Goal: Task Accomplishment & Management: Manage account settings

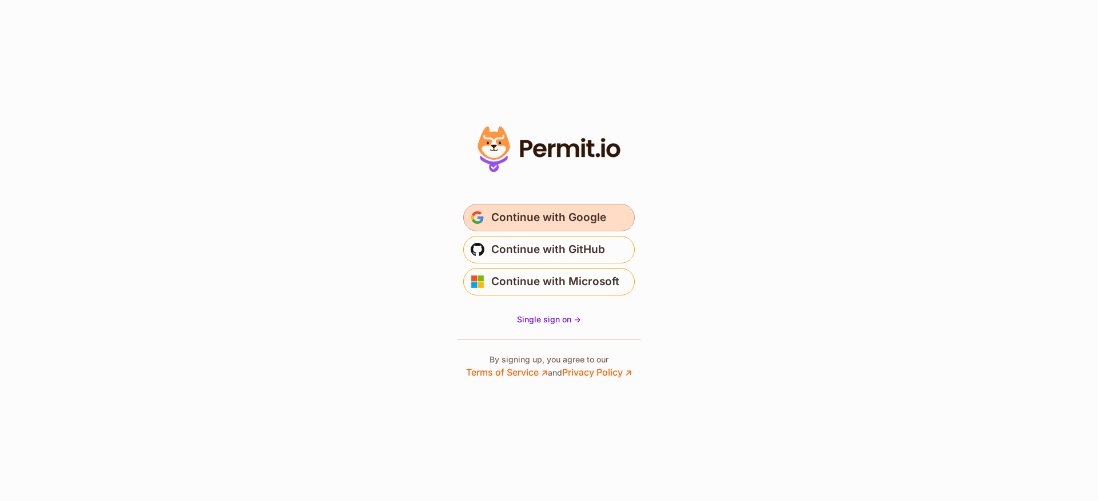
click at [543, 214] on span "Continue with Google" at bounding box center [548, 217] width 115 height 18
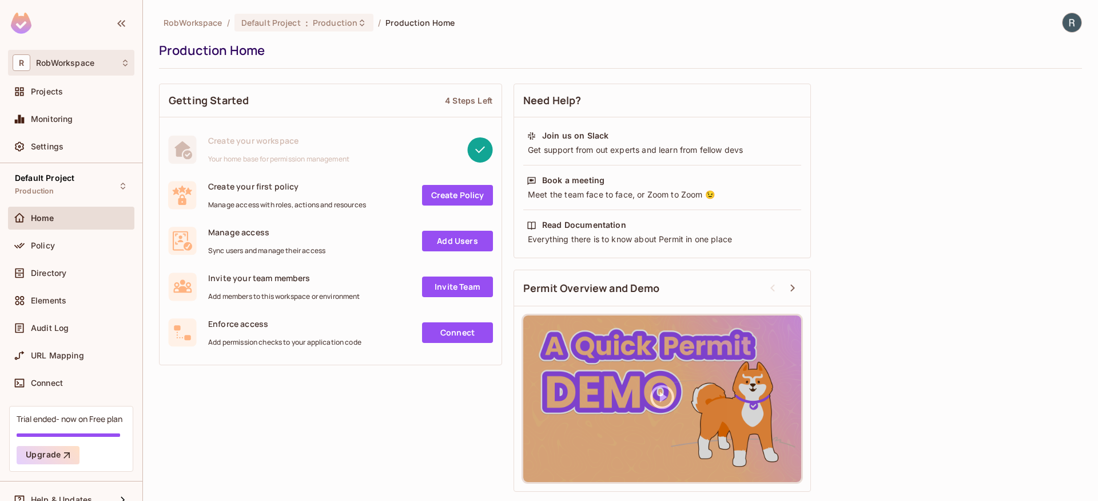
click at [98, 67] on div "R RobWorkspace" at bounding box center [71, 62] width 117 height 17
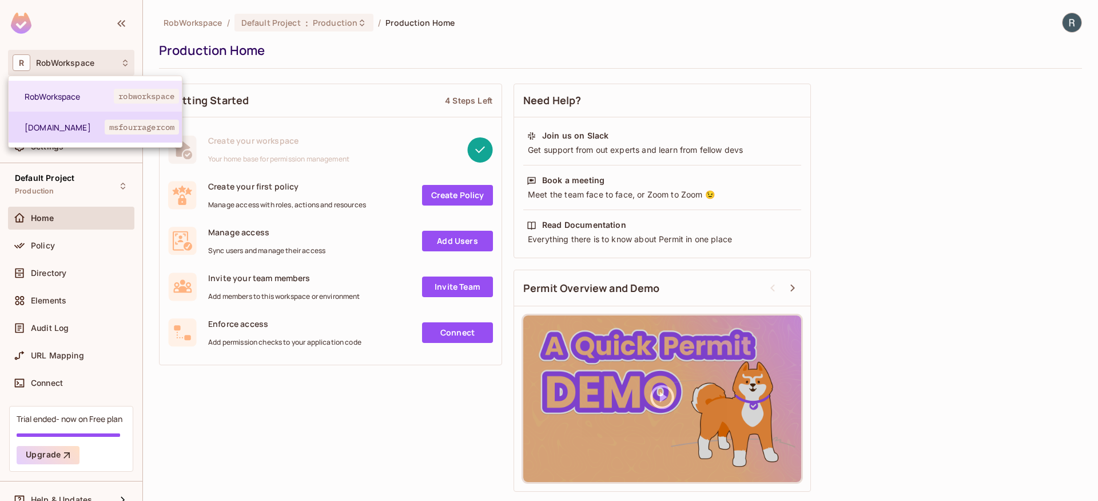
click at [67, 123] on span "[DOMAIN_NAME]" at bounding box center [65, 127] width 80 height 11
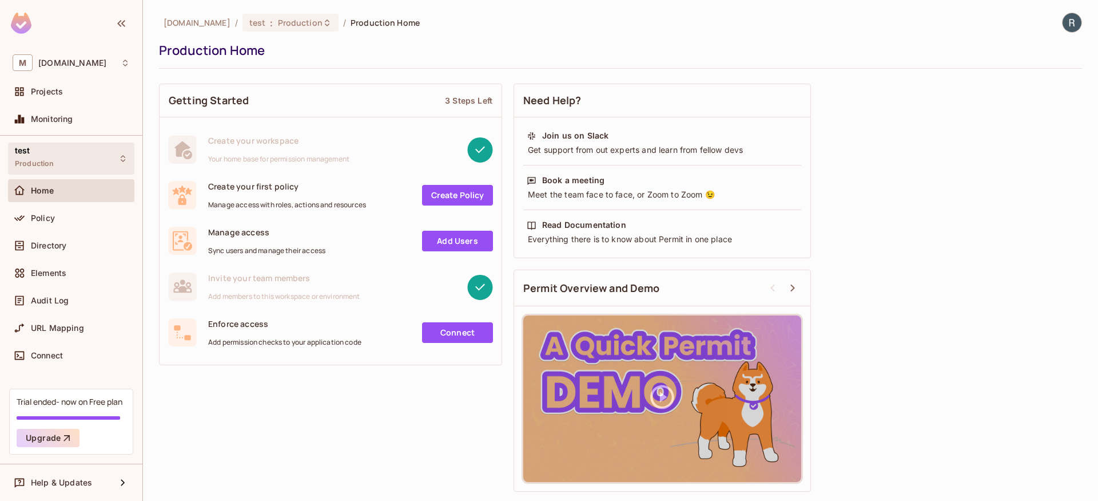
click at [86, 150] on div "test Production" at bounding box center [71, 157] width 126 height 31
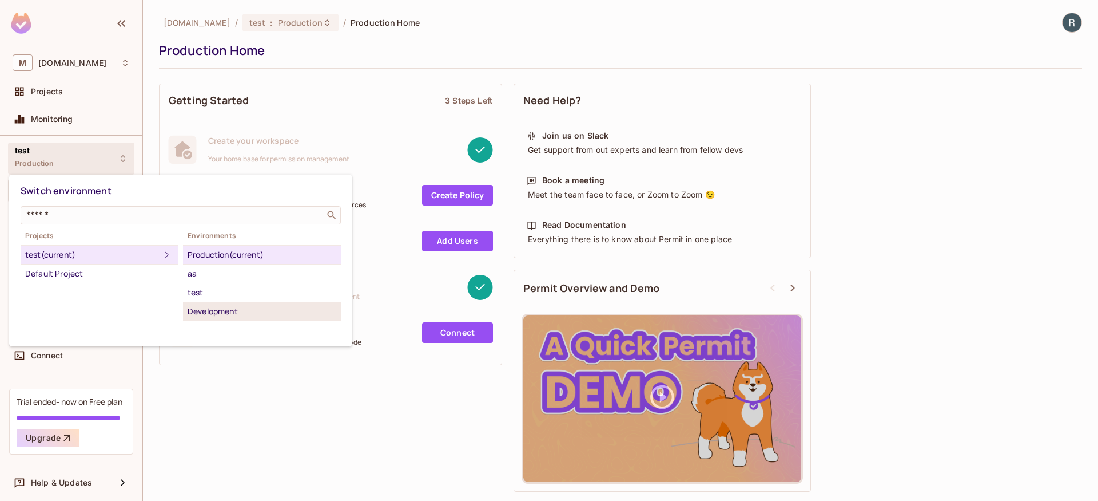
click at [212, 315] on div "Development" at bounding box center [262, 311] width 149 height 14
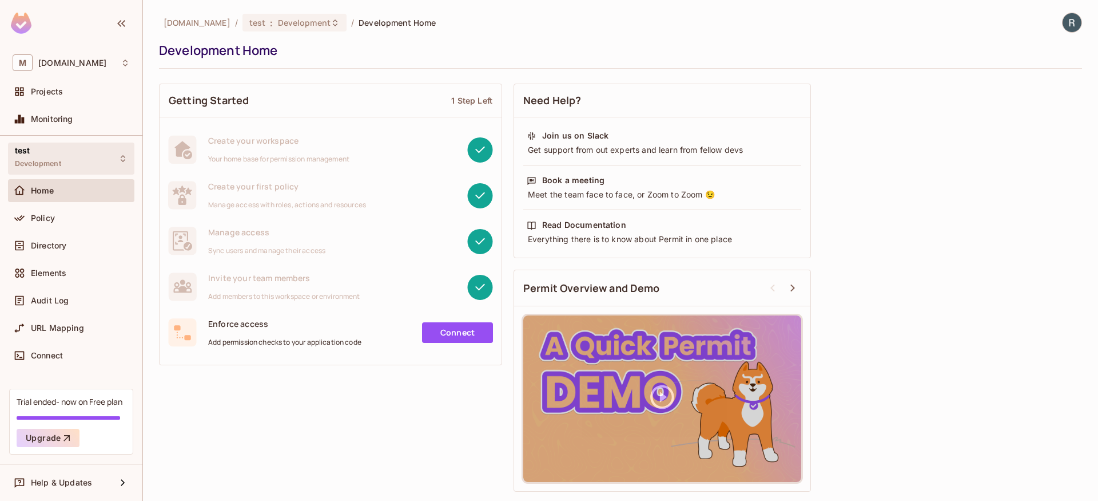
click at [61, 160] on div "test Development" at bounding box center [71, 157] width 126 height 31
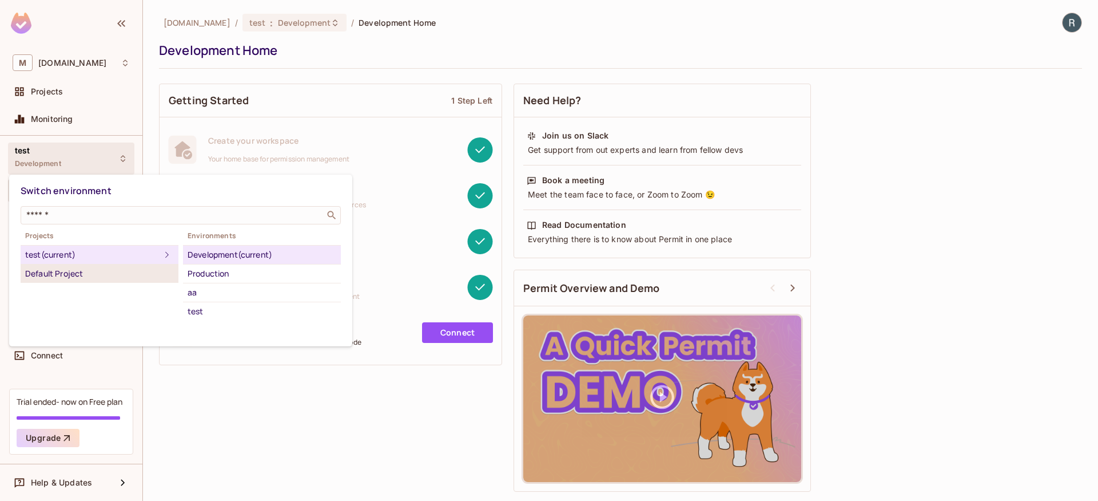
click at [61, 273] on div "Default Project" at bounding box center [99, 274] width 149 height 14
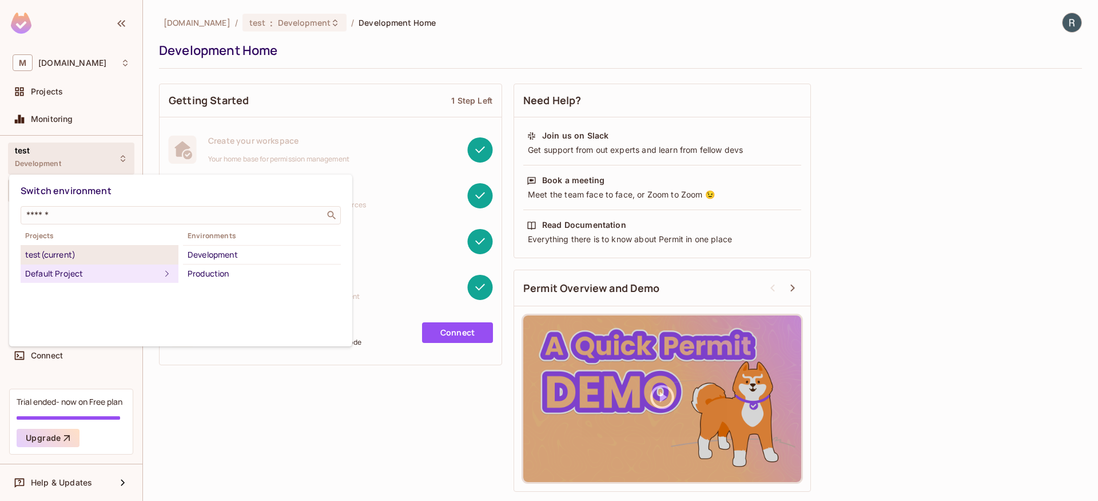
click at [81, 257] on div "test (current)" at bounding box center [99, 255] width 149 height 14
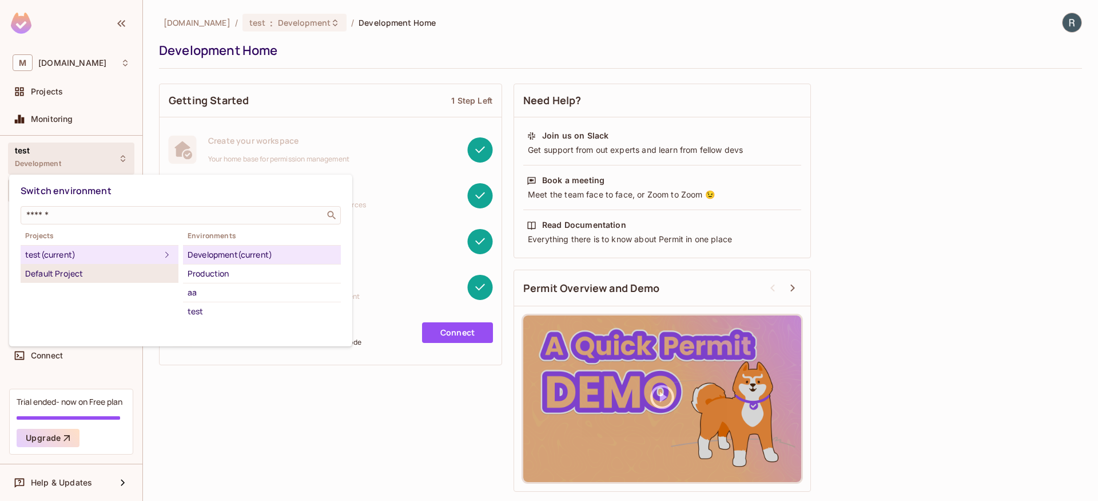
click at [82, 273] on div "Default Project" at bounding box center [99, 274] width 149 height 14
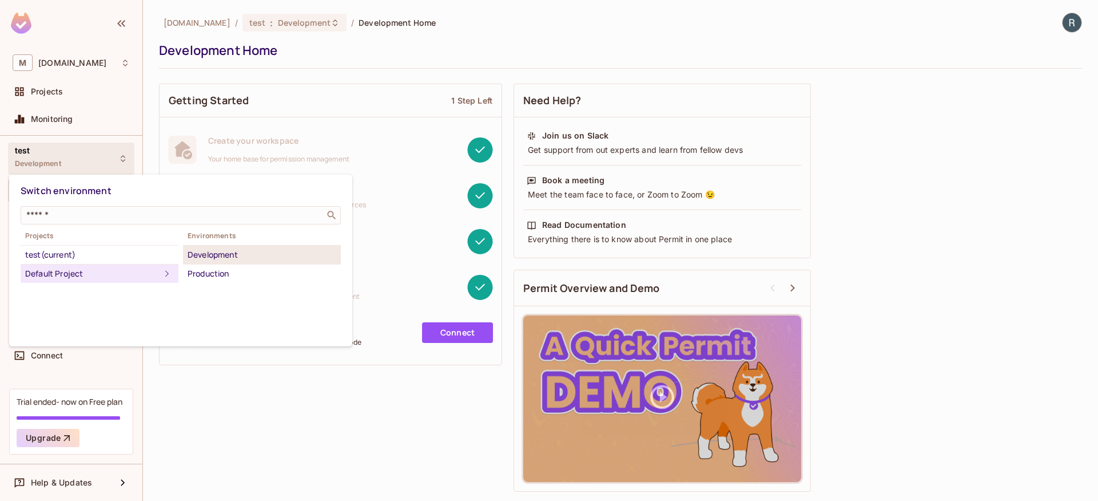
click at [227, 251] on div "Development" at bounding box center [262, 255] width 149 height 14
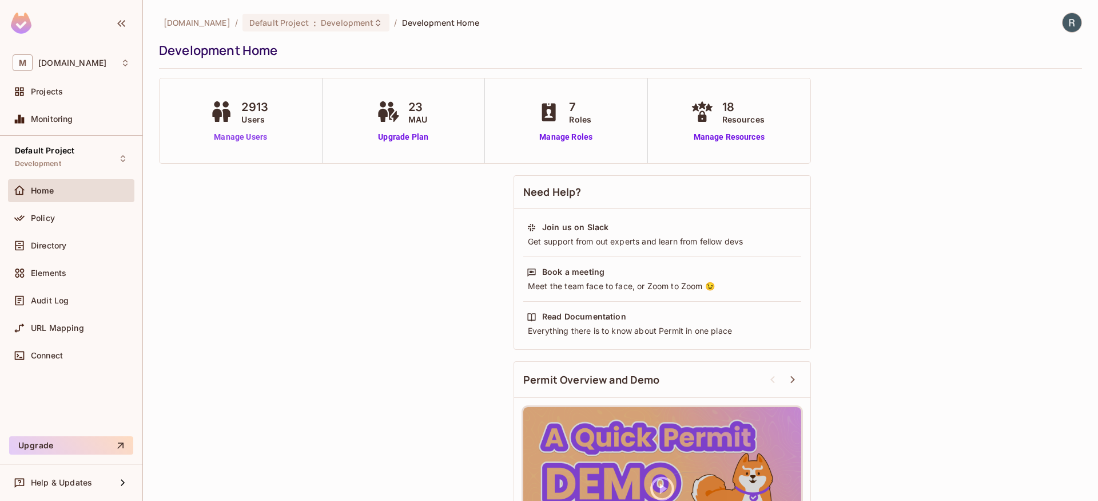
click at [229, 141] on link "Manage Users" at bounding box center [240, 137] width 67 height 12
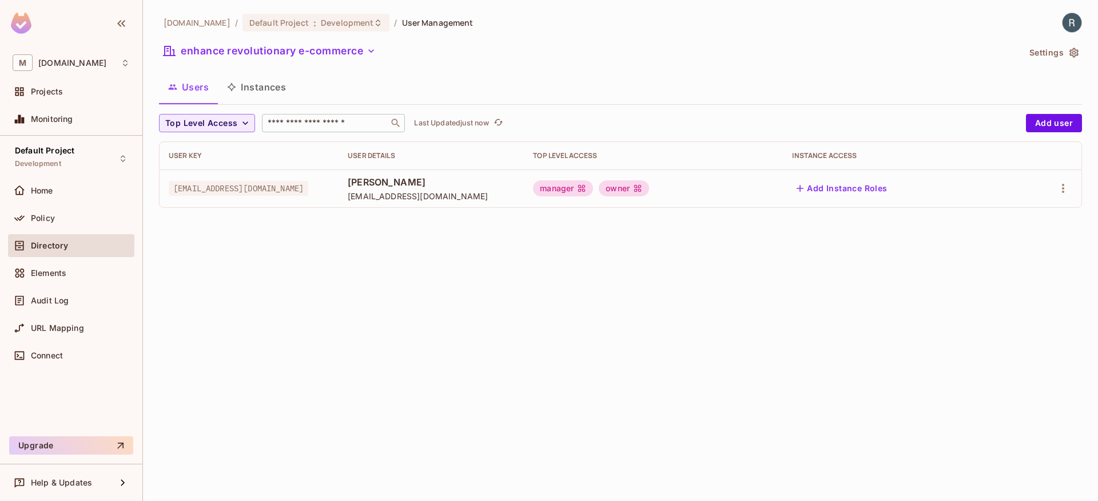
click at [299, 120] on input "text" at bounding box center [325, 122] width 120 height 11
type input "*******"
click at [327, 57] on button "enhance revolutionary e-commerce" at bounding box center [269, 51] width 221 height 18
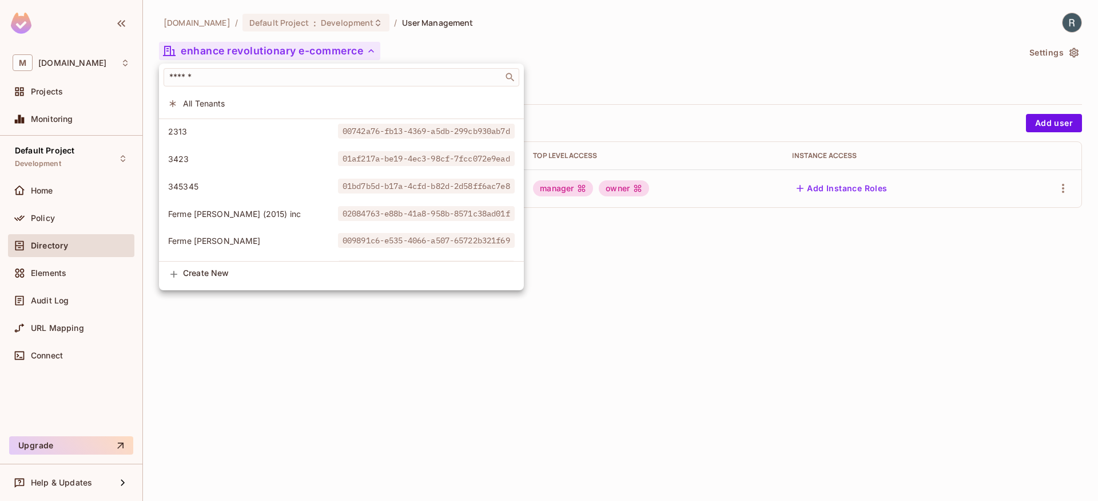
click at [213, 98] on span "All Tenants" at bounding box center [349, 103] width 332 height 11
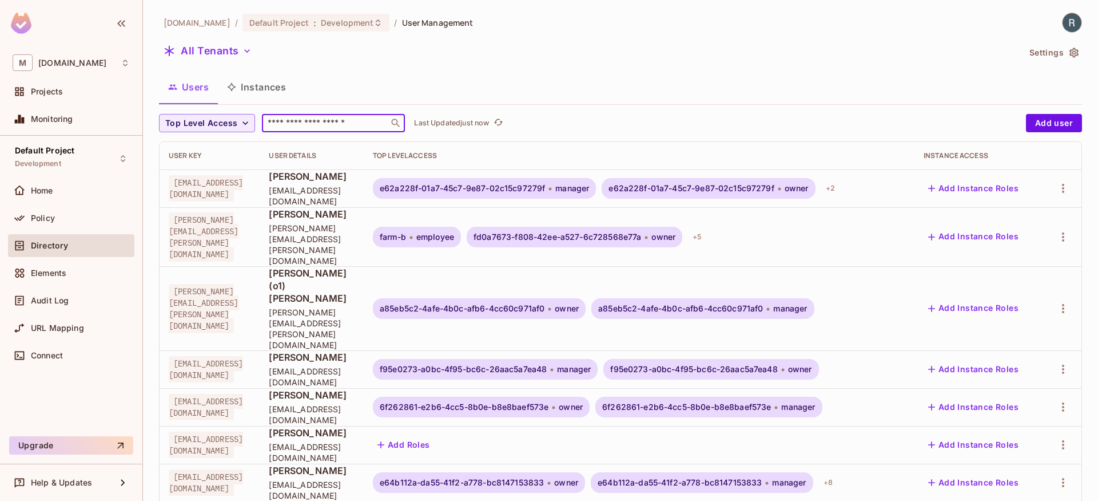
click at [329, 122] on input "text" at bounding box center [325, 122] width 120 height 11
type input "*******"
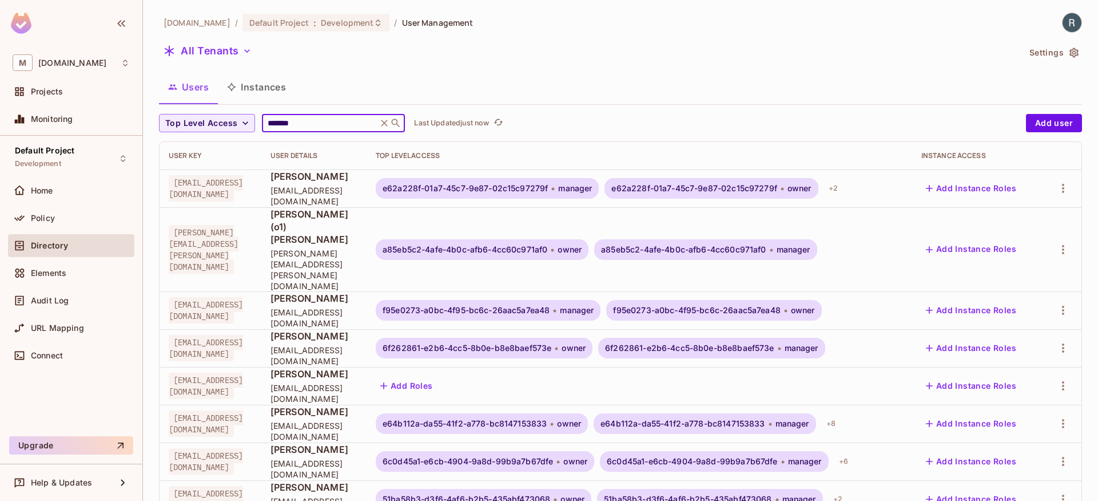
scroll to position [121, 0]
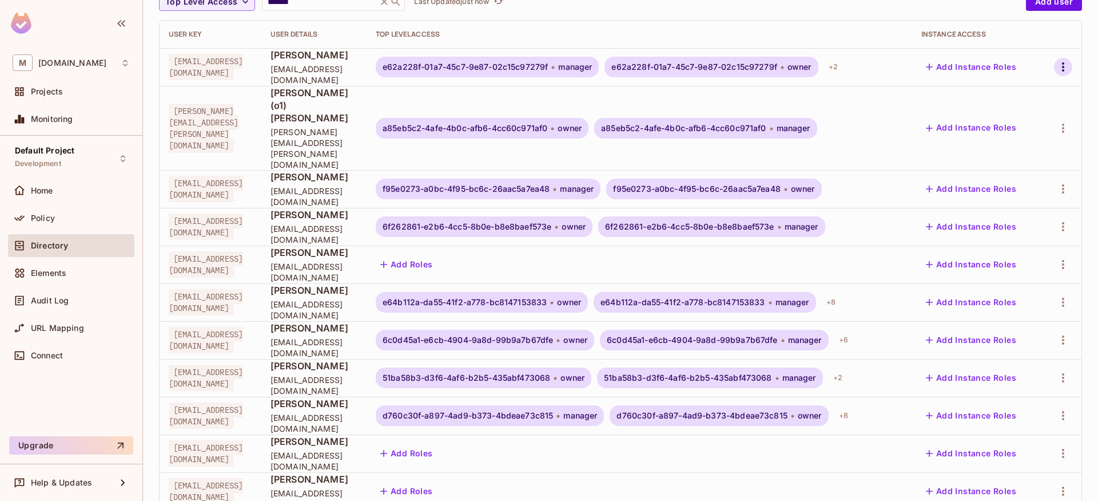
click at [1061, 73] on icon "button" at bounding box center [1064, 67] width 14 height 14
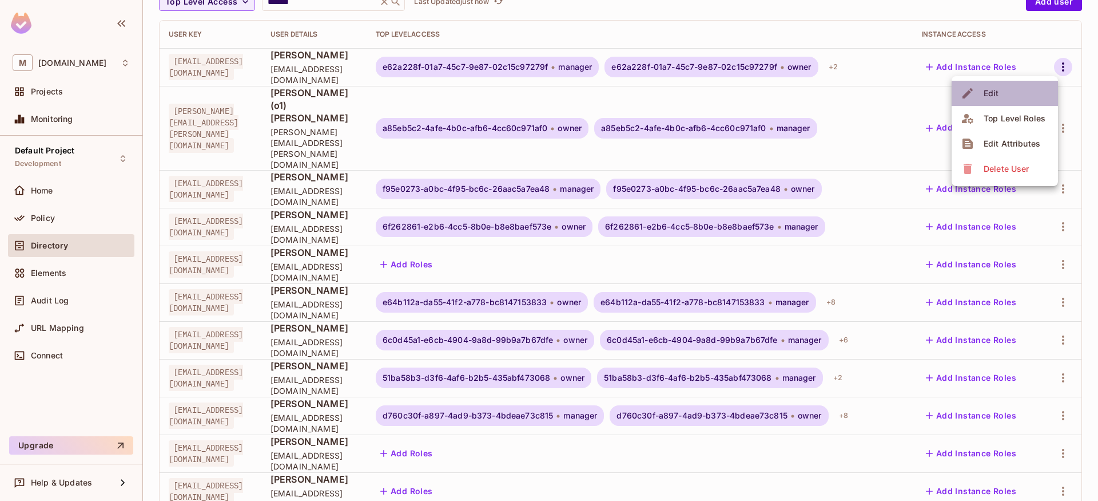
click at [1001, 90] on span "Edit" at bounding box center [991, 93] width 22 height 18
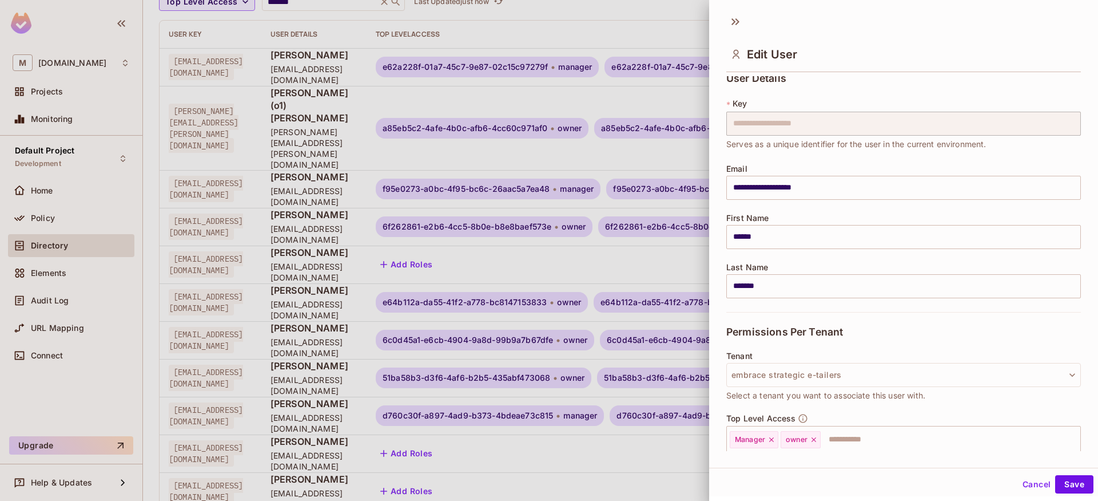
scroll to position [0, 0]
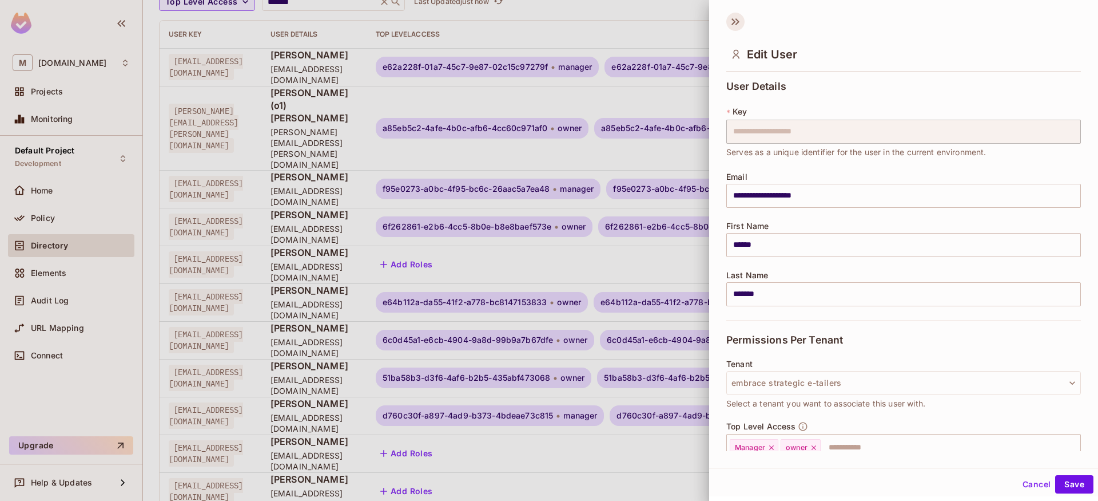
click at [738, 18] on icon at bounding box center [735, 22] width 18 height 18
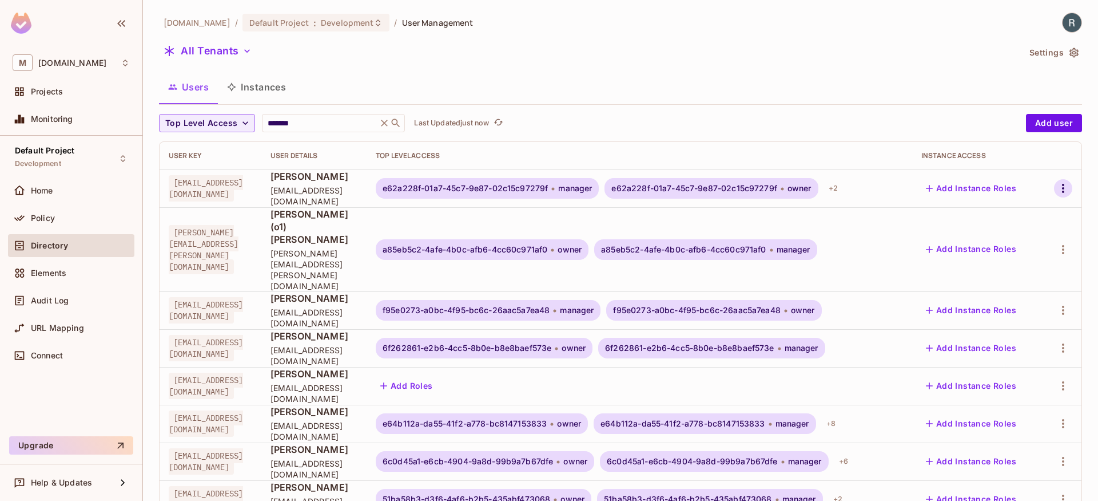
click at [1057, 190] on icon "button" at bounding box center [1064, 188] width 14 height 14
click at [998, 215] on div "Edit" at bounding box center [991, 214] width 15 height 11
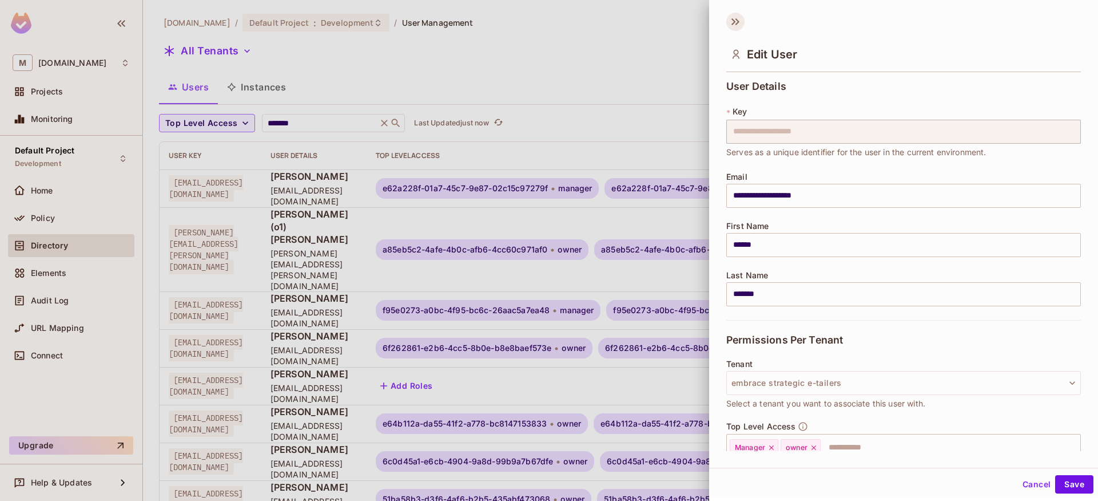
click at [734, 24] on icon at bounding box center [735, 22] width 18 height 18
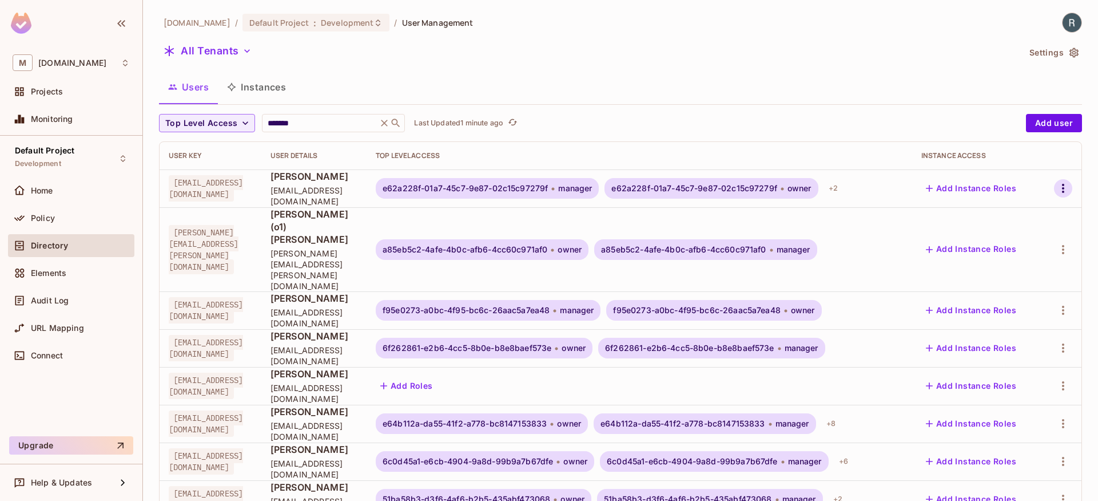
click at [1062, 184] on icon "button" at bounding box center [1063, 188] width 2 height 9
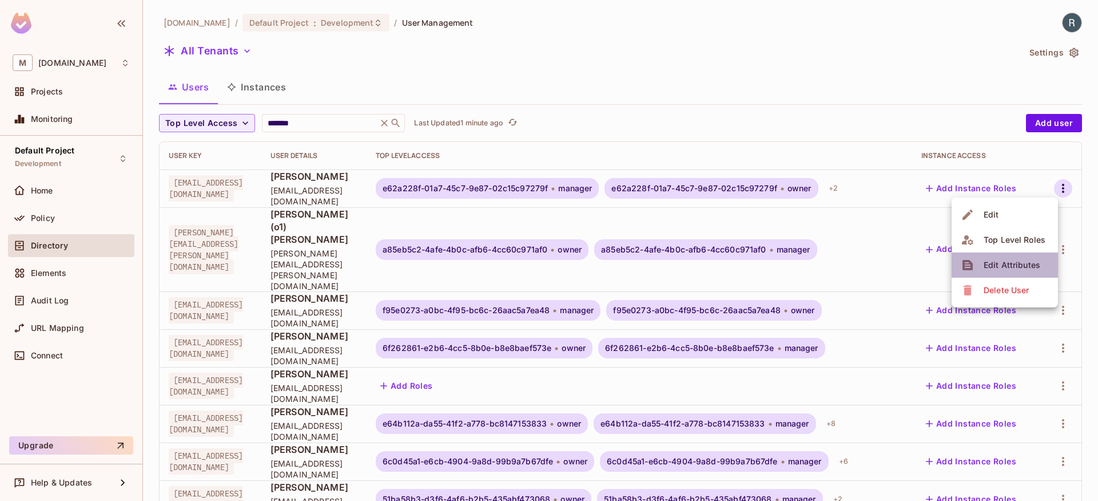
click at [1000, 260] on div "Edit Attributes" at bounding box center [1012, 264] width 57 height 11
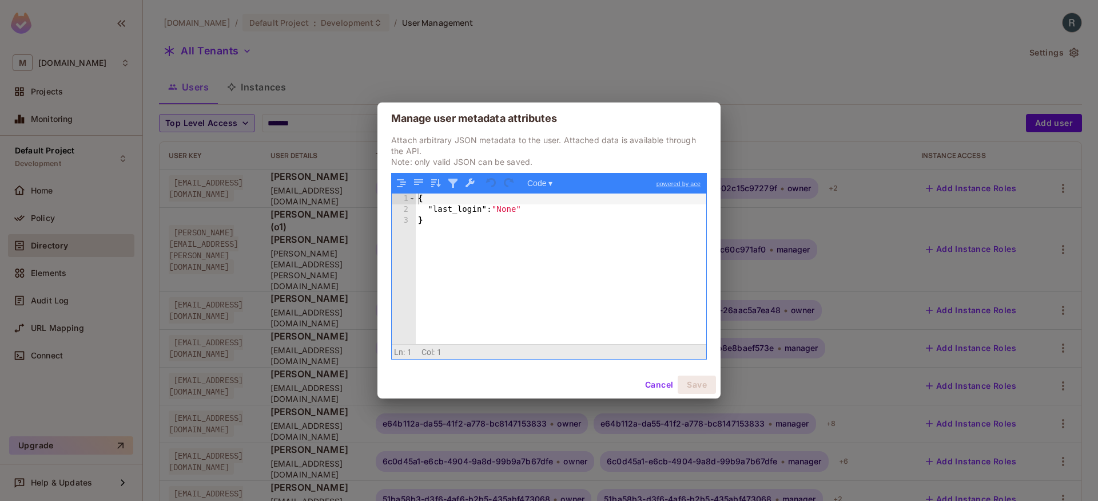
click at [654, 382] on button "Cancel" at bounding box center [659, 384] width 37 height 18
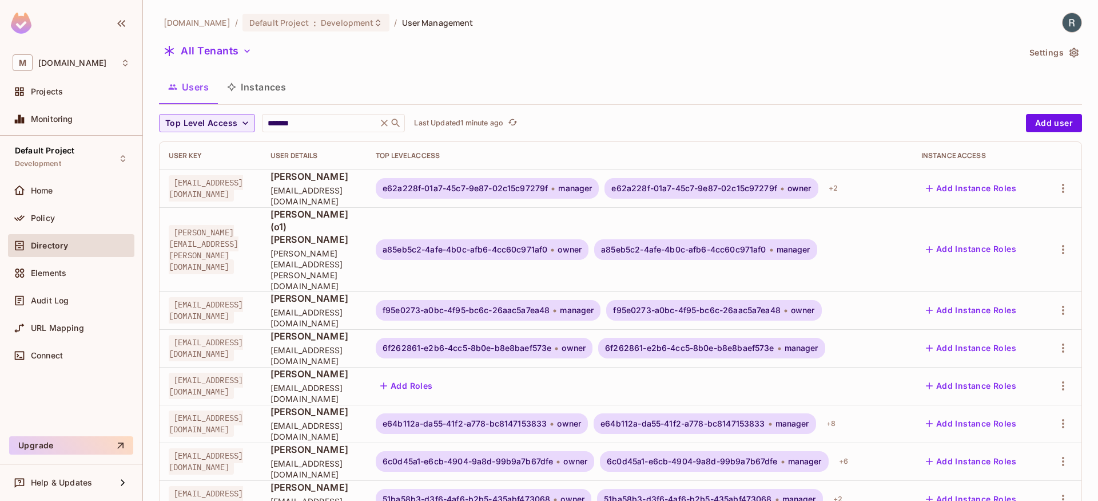
scroll to position [307, 0]
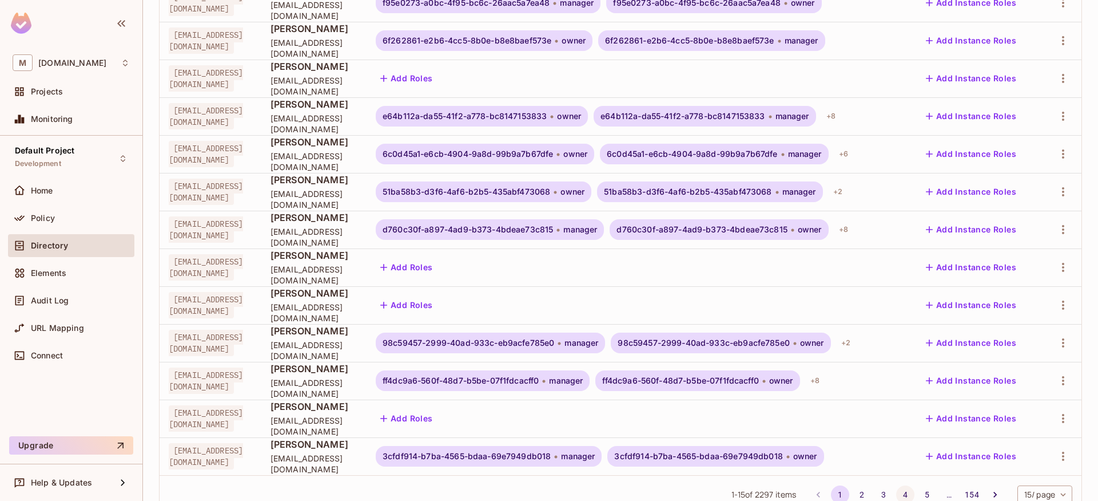
click at [896, 485] on button "4" at bounding box center [905, 494] width 18 height 18
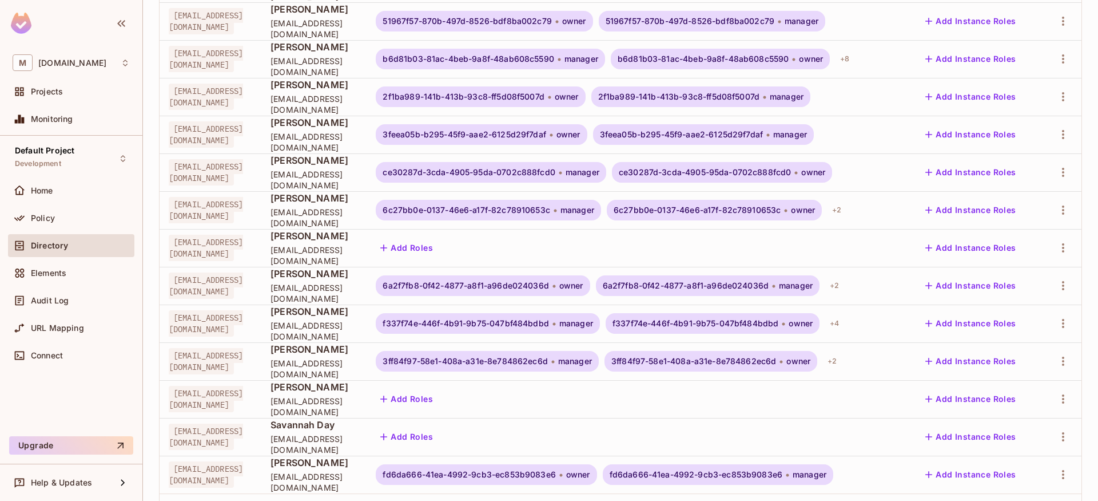
scroll to position [299, 0]
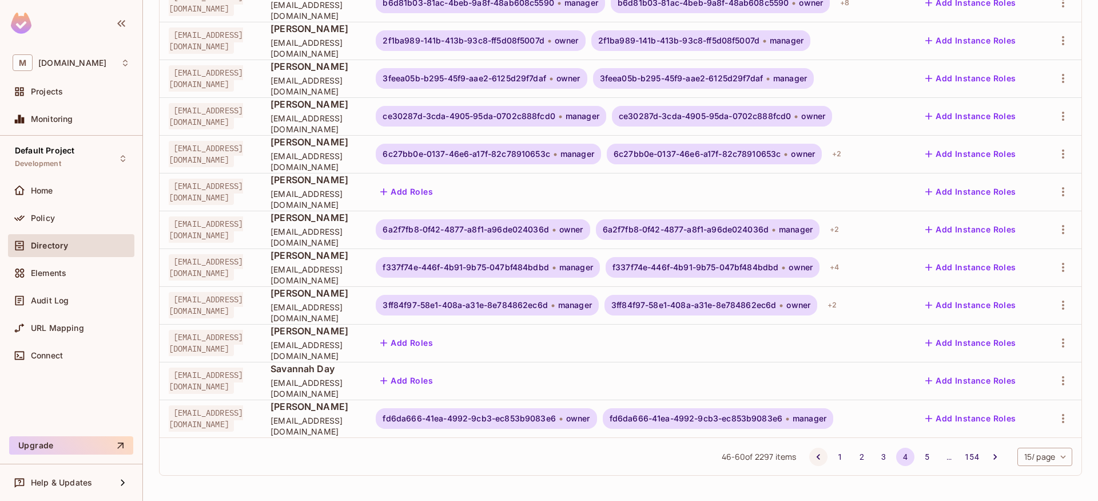
click at [817, 456] on icon "Go to previous page" at bounding box center [818, 457] width 3 height 6
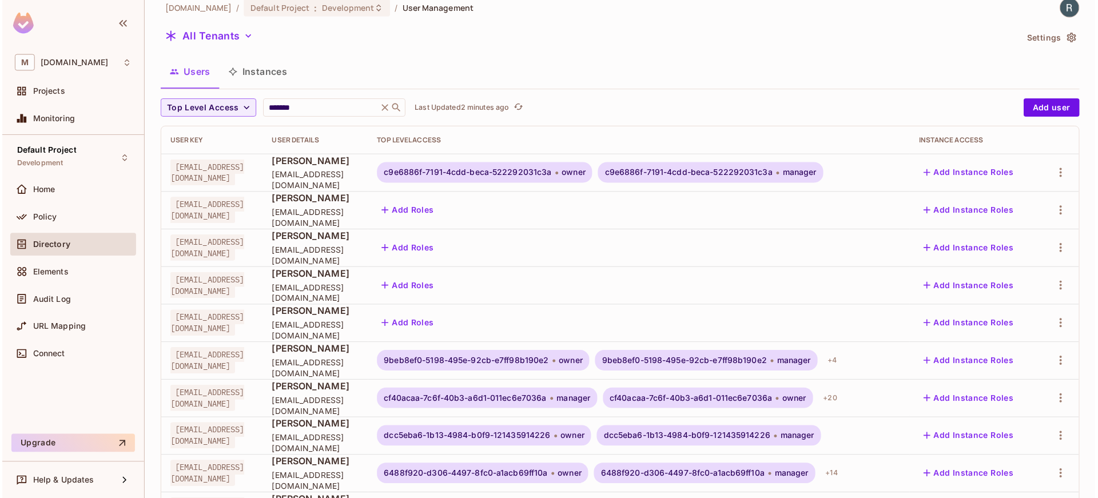
scroll to position [0, 0]
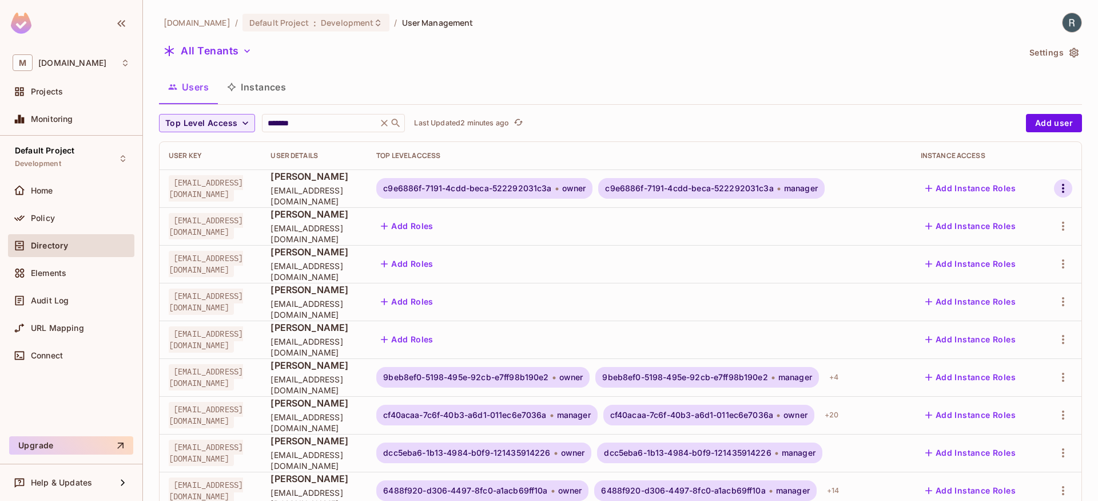
click at [1057, 183] on icon "button" at bounding box center [1064, 188] width 14 height 14
click at [1004, 265] on div "Edit Attributes" at bounding box center [1009, 264] width 57 height 11
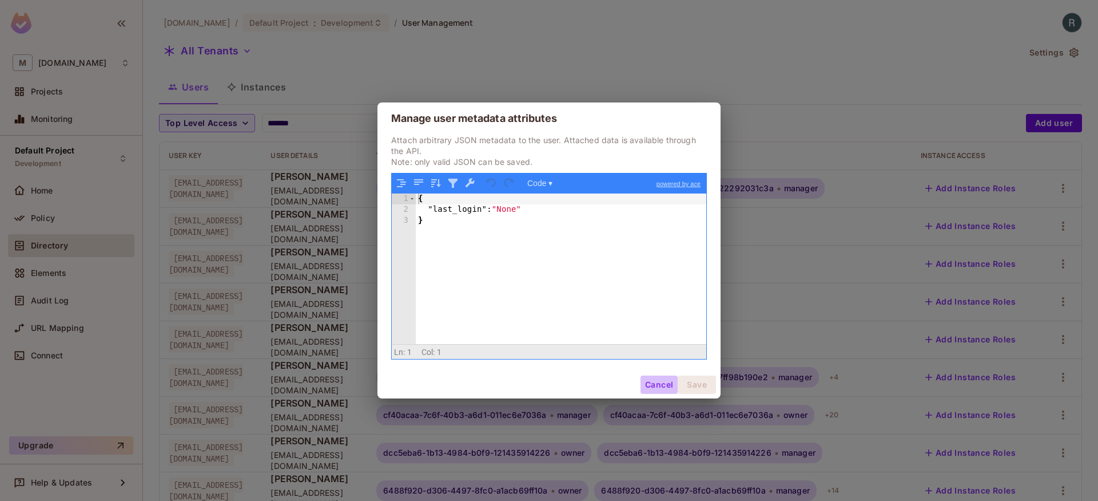
click at [653, 382] on button "Cancel" at bounding box center [659, 384] width 37 height 18
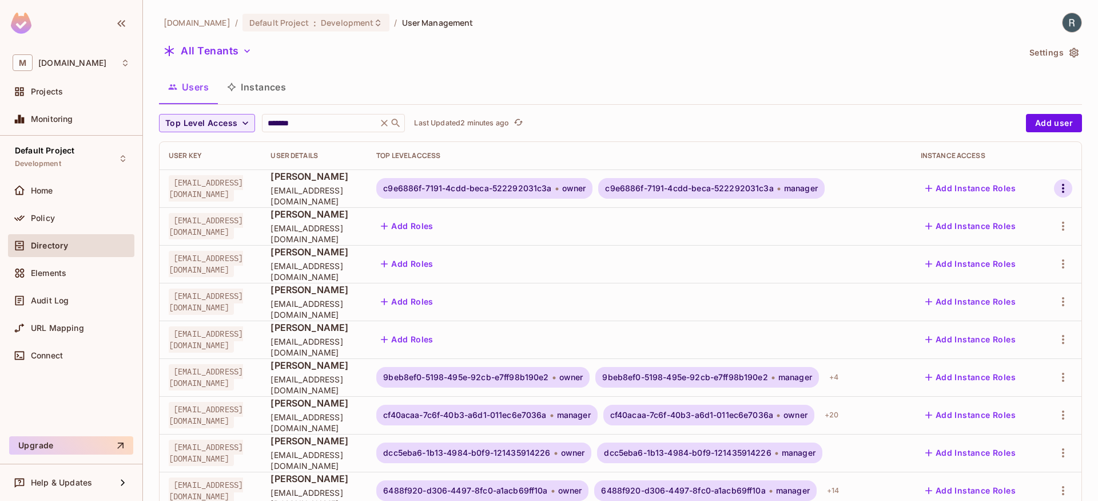
click at [1057, 182] on icon "button" at bounding box center [1064, 188] width 14 height 14
click at [285, 125] on div at bounding box center [549, 250] width 1098 height 501
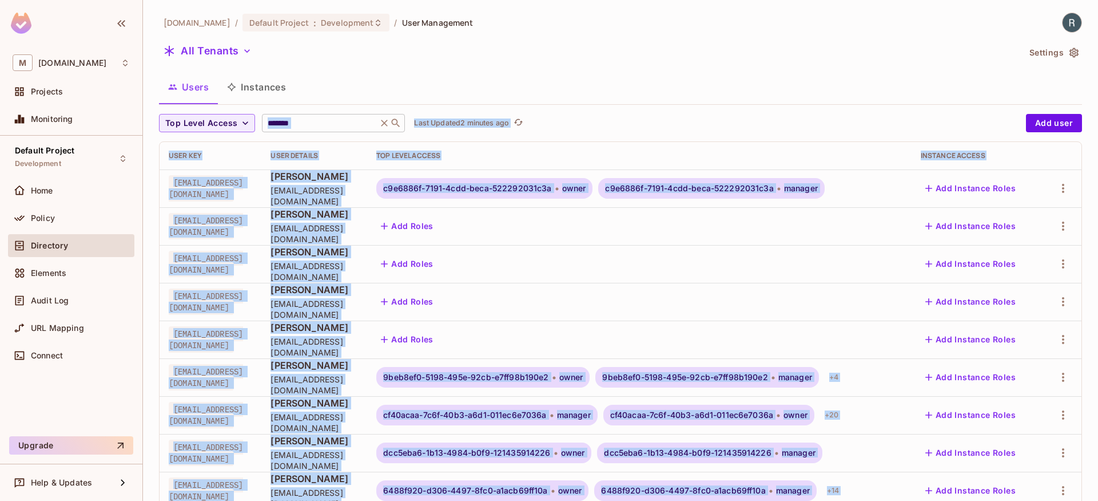
drag, startPoint x: 285, startPoint y: 125, endPoint x: 292, endPoint y: 121, distance: 7.9
click at [303, 120] on input "*******" at bounding box center [319, 122] width 109 height 11
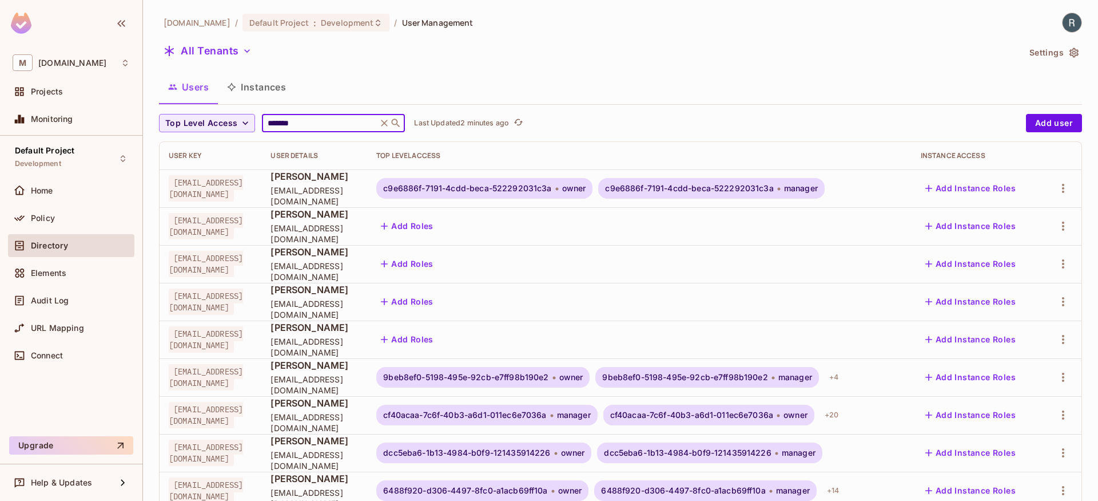
click at [303, 120] on input "*******" at bounding box center [319, 122] width 109 height 11
type input "**********"
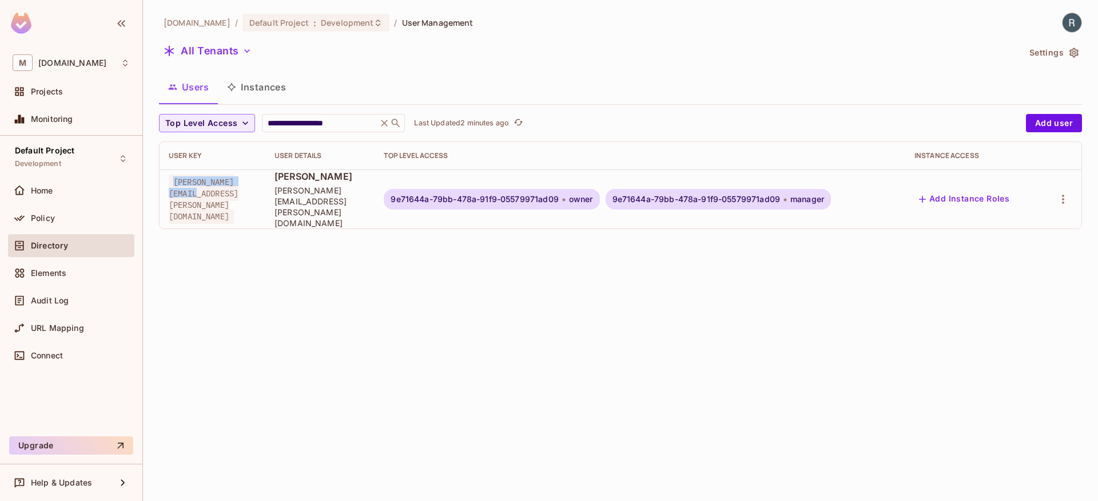
drag, startPoint x: 174, startPoint y: 189, endPoint x: 267, endPoint y: 189, distance: 93.2
click at [239, 189] on span "robin.simard+animalp@tlmgo.com" at bounding box center [204, 198] width 70 height 49
copy span "robin.simard+animal"
click at [237, 48] on button "All Tenants" at bounding box center [207, 51] width 97 height 18
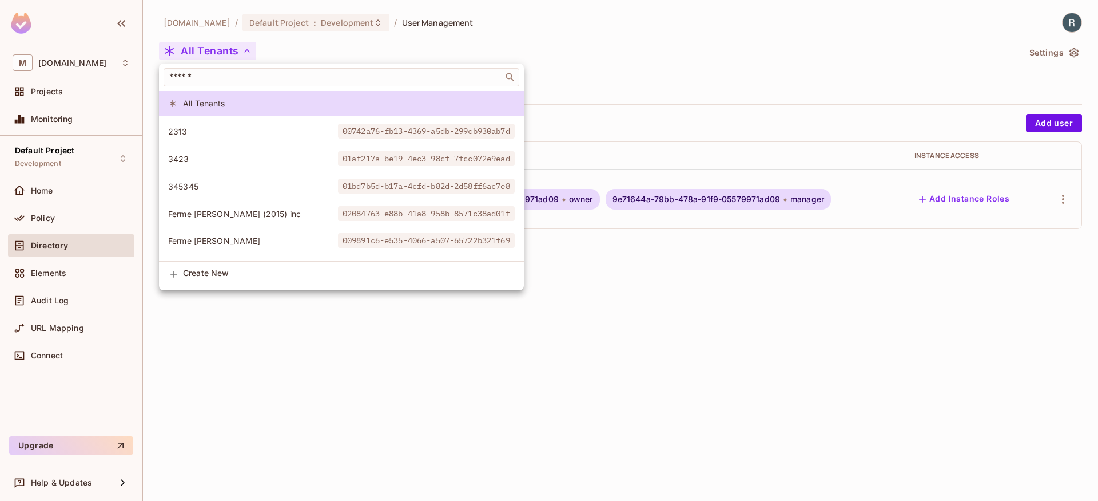
drag, startPoint x: 699, startPoint y: 90, endPoint x: 687, endPoint y: 270, distance: 180.6
click at [702, 99] on div at bounding box center [549, 250] width 1098 height 501
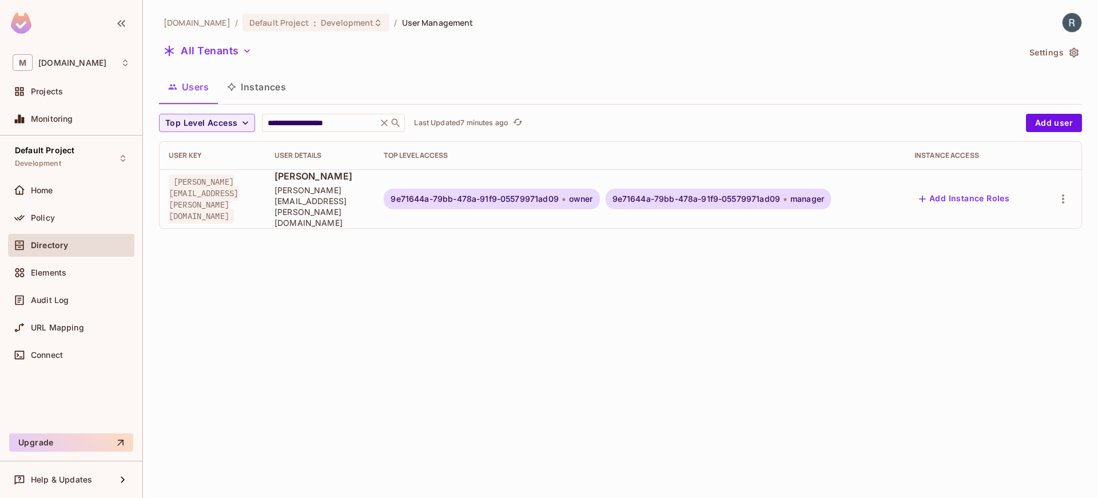
click at [309, 112] on div "**********" at bounding box center [620, 125] width 923 height 225
click at [309, 113] on div "**********" at bounding box center [620, 125] width 923 height 225
click at [309, 114] on div "**********" at bounding box center [333, 123] width 143 height 18
click at [309, 115] on div "**********" at bounding box center [333, 123] width 143 height 18
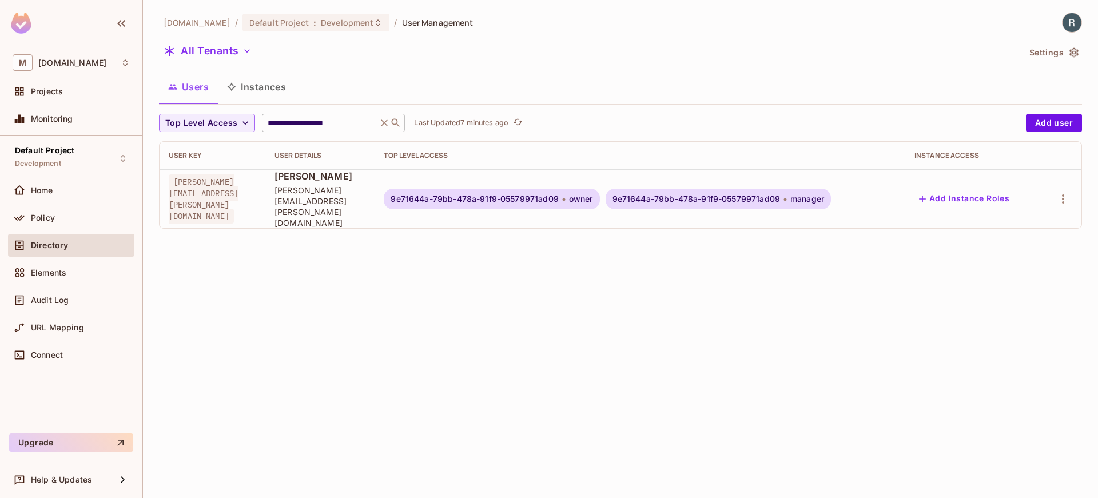
click at [309, 115] on div "**********" at bounding box center [333, 123] width 143 height 18
click at [308, 127] on input "**********" at bounding box center [319, 122] width 109 height 11
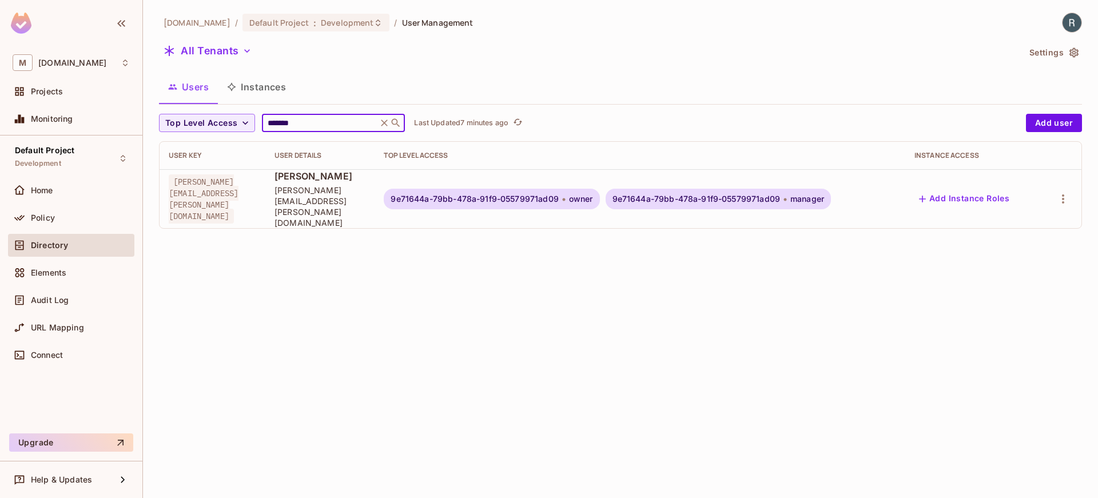
type input "*******"
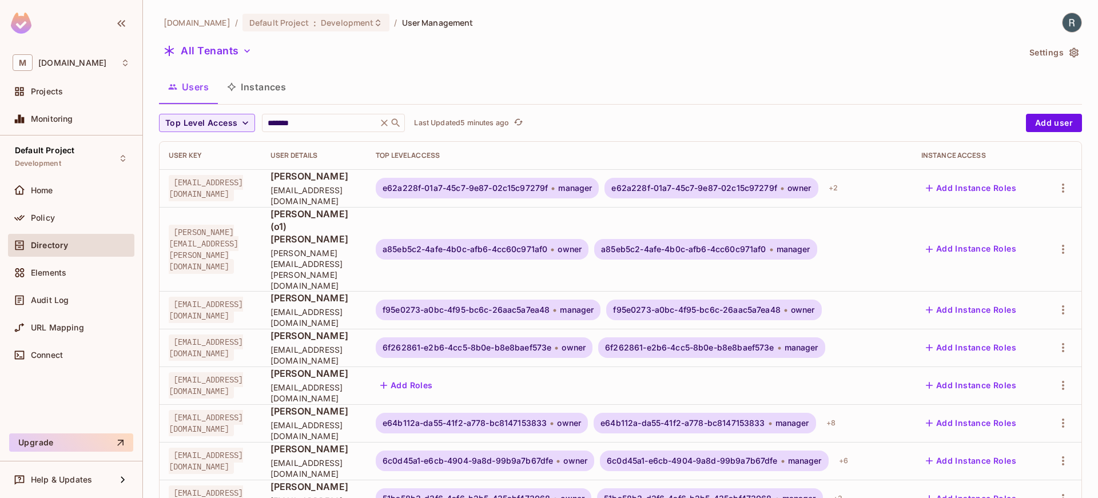
click at [311, 197] on span "[EMAIL_ADDRESS][DOMAIN_NAME]" at bounding box center [314, 196] width 87 height 22
click at [230, 188] on span "[EMAIL_ADDRESS][DOMAIN_NAME]" at bounding box center [206, 188] width 74 height 26
click at [229, 189] on span "[EMAIL_ADDRESS][DOMAIN_NAME]" at bounding box center [206, 188] width 74 height 26
drag, startPoint x: 272, startPoint y: 189, endPoint x: 182, endPoint y: 180, distance: 90.2
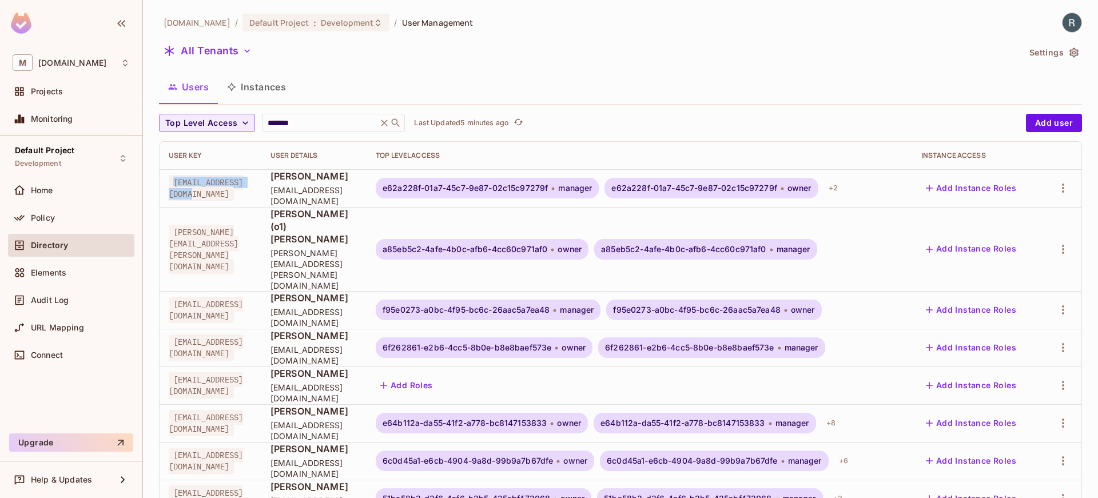
click at [182, 180] on span "[EMAIL_ADDRESS][DOMAIN_NAME]" at bounding box center [206, 188] width 74 height 26
copy span "[EMAIL_ADDRESS][DOMAIN_NAME]"
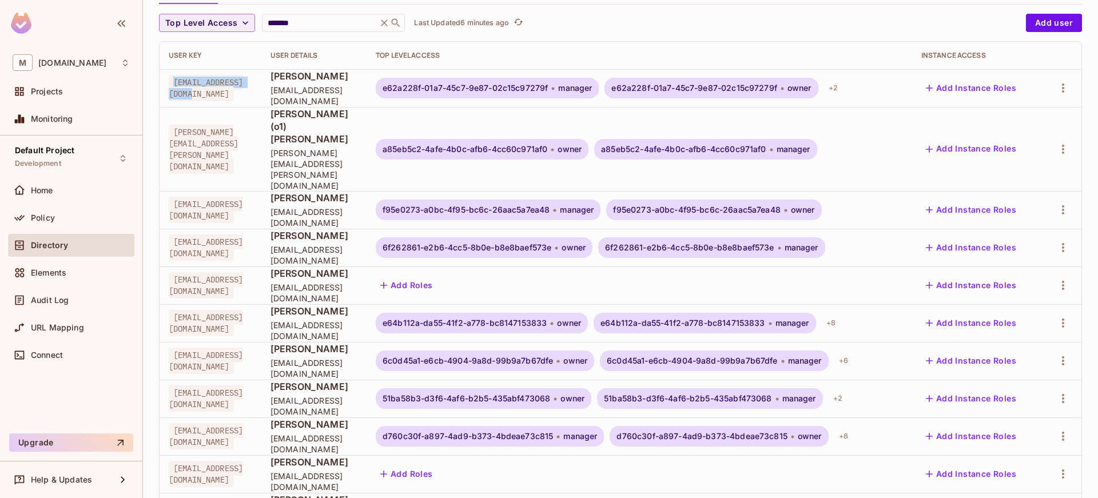
scroll to position [150, 0]
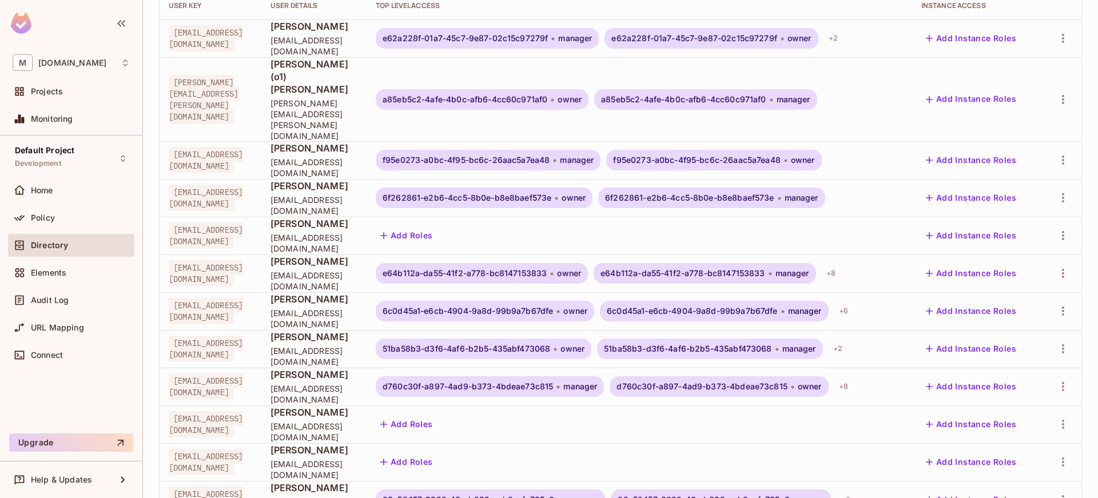
click at [358, 345] on span "[EMAIL_ADDRESS][DOMAIN_NAME]" at bounding box center [314, 356] width 87 height 22
copy span "[EMAIL_ADDRESS][DOMAIN_NAME]"
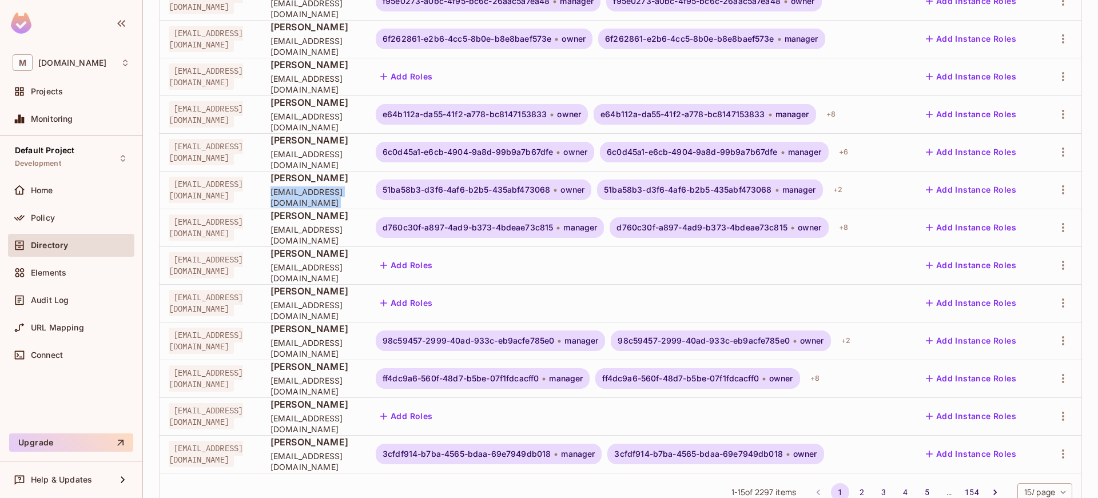
scroll to position [309, 0]
click at [345, 337] on span "user-694@example.com" at bounding box center [314, 348] width 87 height 22
copy span "user-694@example.com"
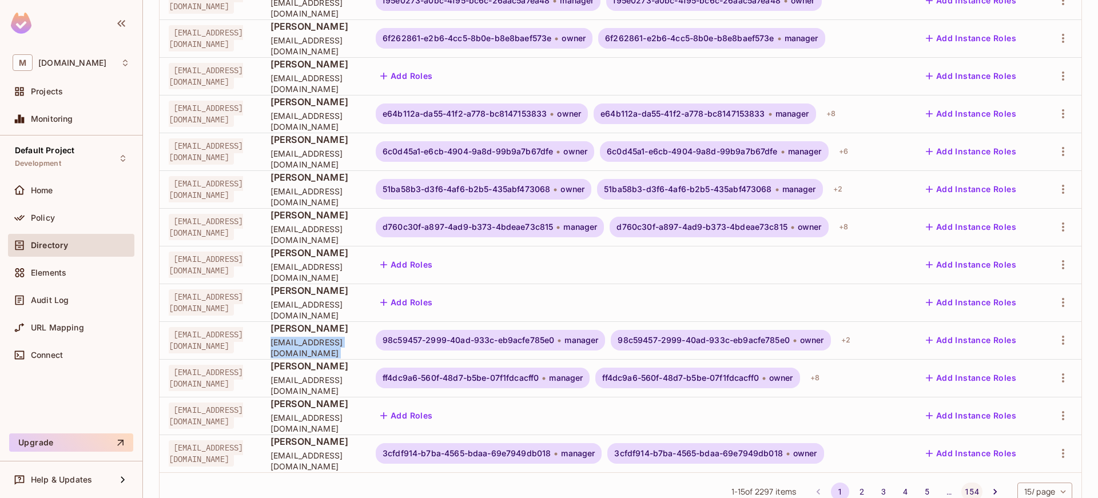
click at [962, 483] on button "154" at bounding box center [972, 492] width 21 height 18
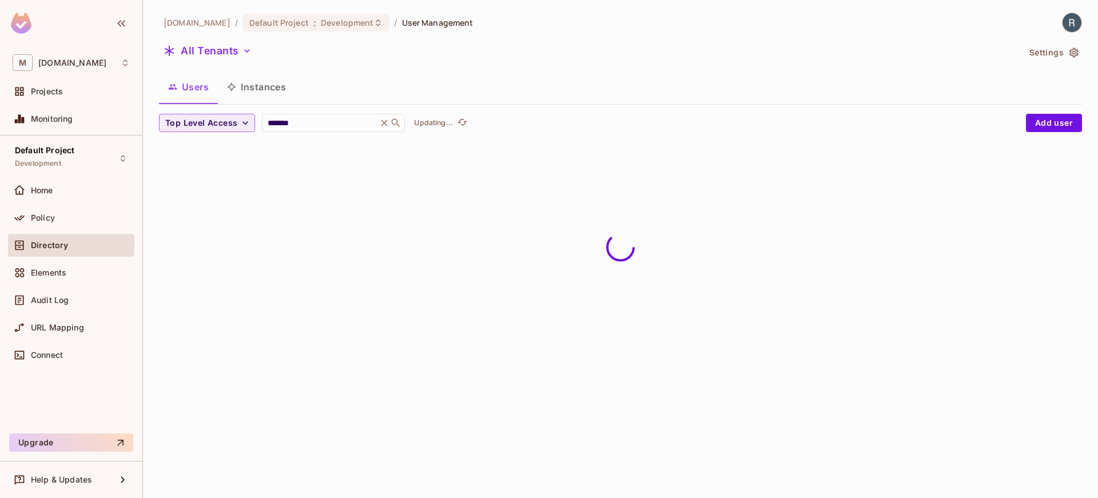
scroll to position [0, 0]
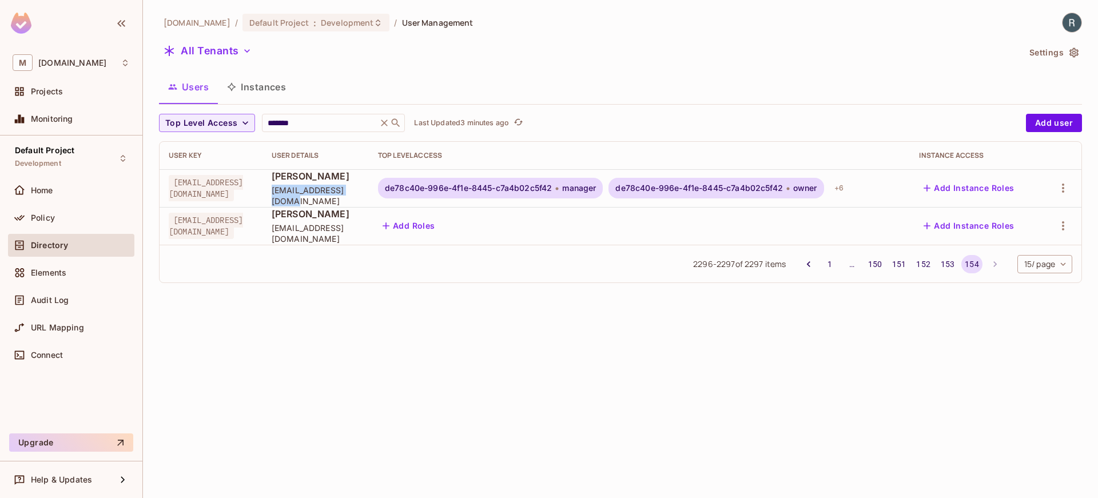
drag, startPoint x: 366, startPoint y: 201, endPoint x: 279, endPoint y: 194, distance: 87.2
click at [279, 194] on td "Jeff Young user-566@example.com" at bounding box center [316, 188] width 106 height 38
copy span "user-566@example.com"
click at [881, 267] on button "150" at bounding box center [875, 264] width 21 height 18
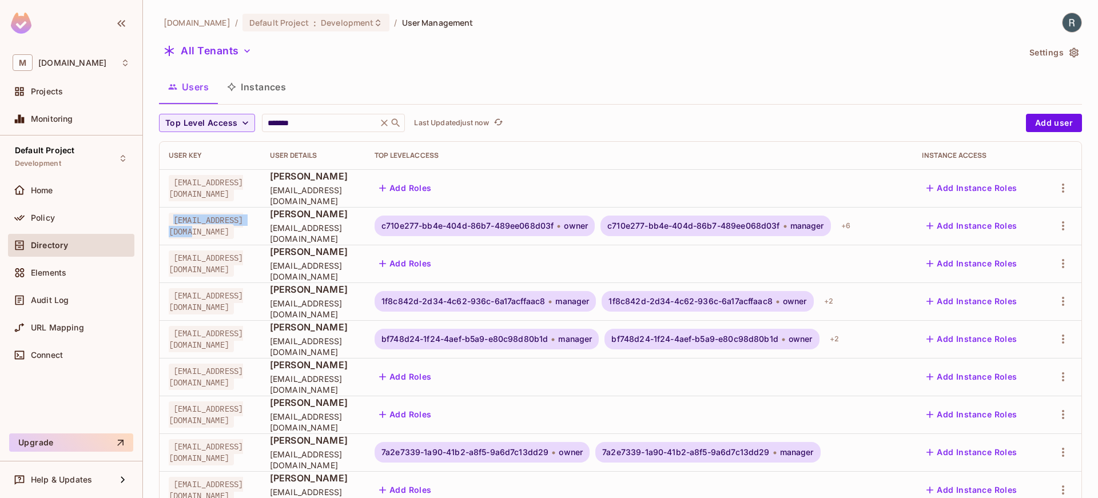
drag, startPoint x: 249, startPoint y: 233, endPoint x: 173, endPoint y: 222, distance: 76.9
click at [173, 222] on div "user-490@example.com" at bounding box center [210, 226] width 83 height 23
copy span "user-490@example.com"
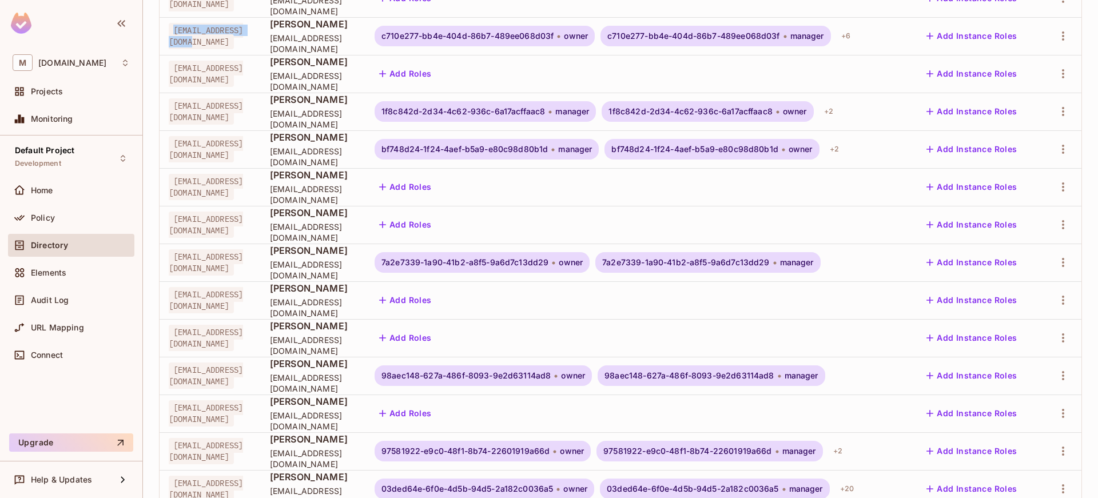
scroll to position [301, 0]
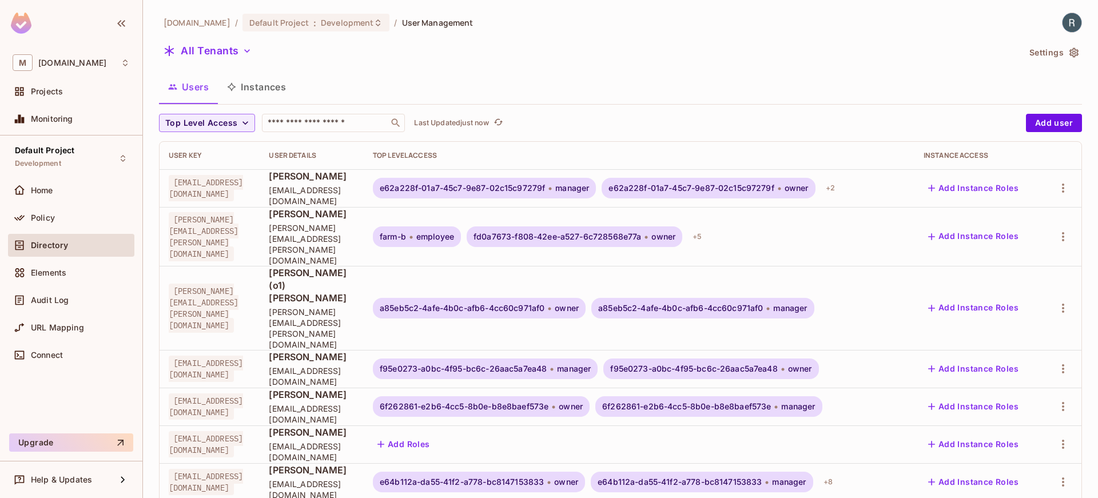
scroll to position [309, 0]
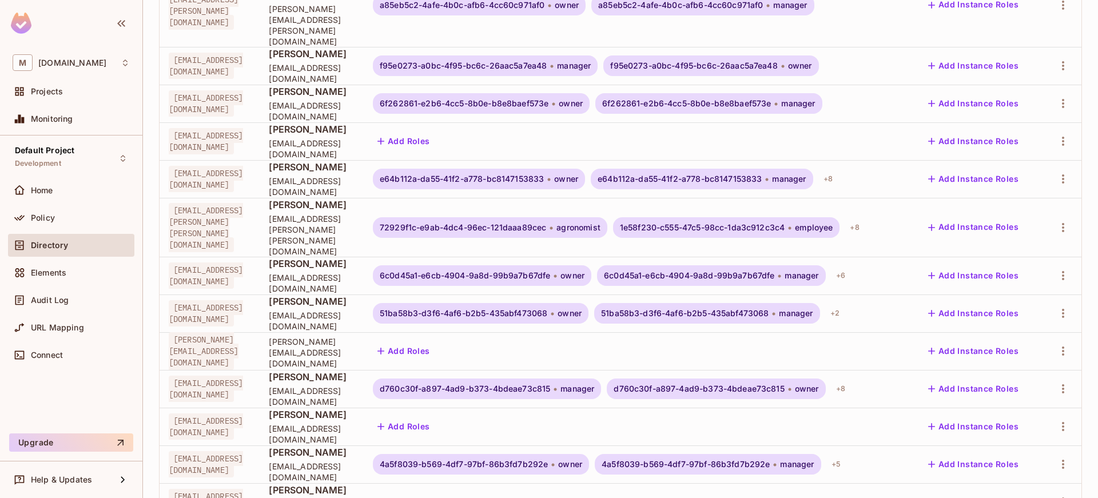
scroll to position [309, 0]
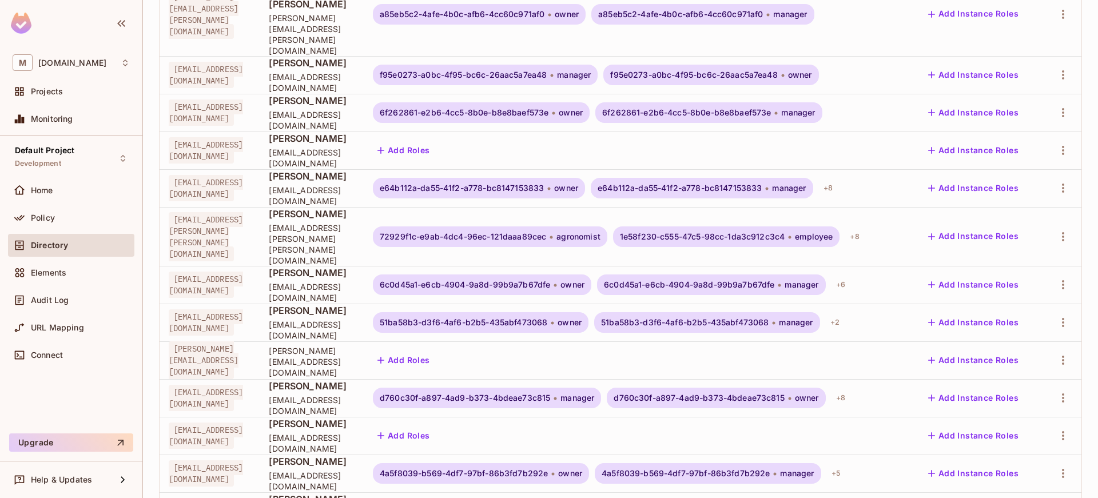
scroll to position [309, 0]
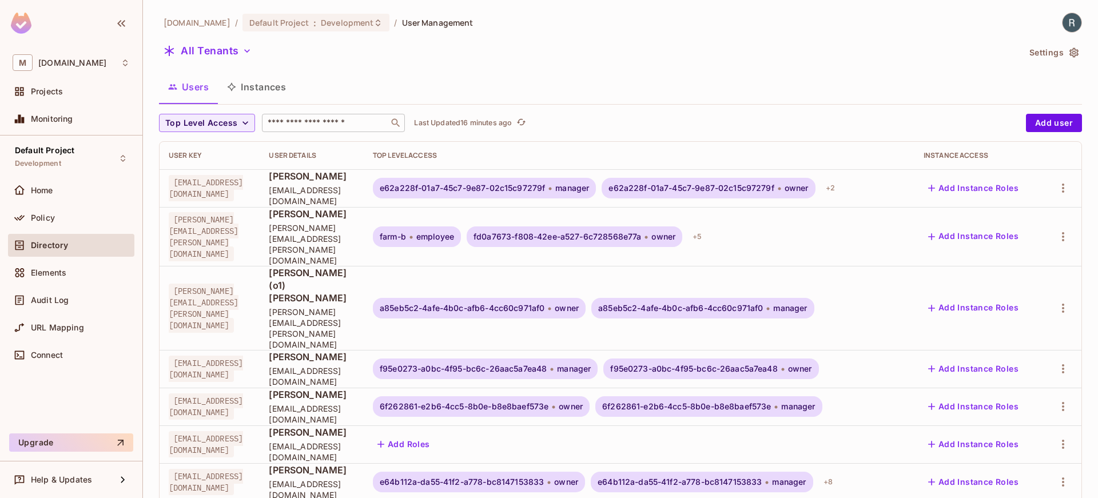
click at [311, 114] on div "​" at bounding box center [333, 123] width 143 height 18
click at [241, 59] on button "All Tenants" at bounding box center [207, 51] width 97 height 18
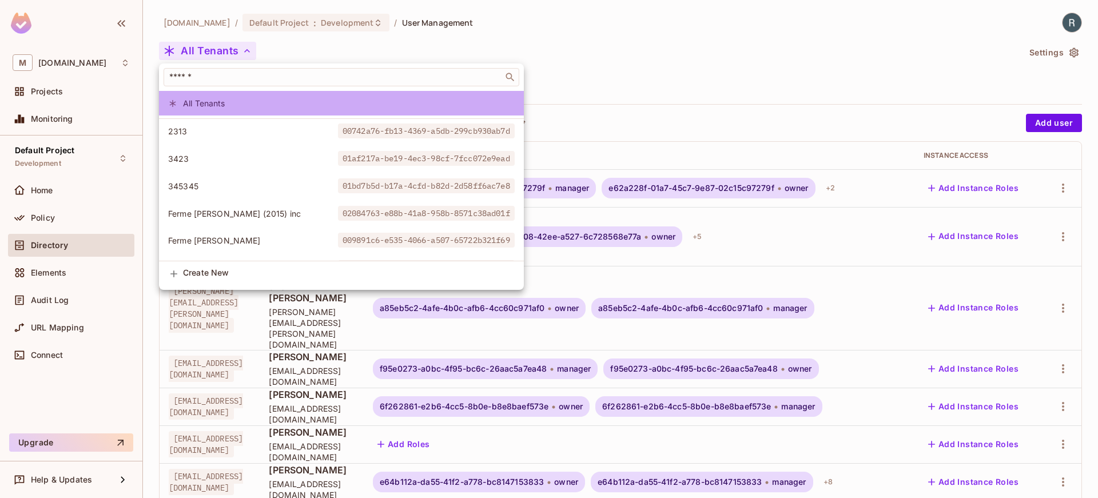
click at [344, 102] on span "All Tenants" at bounding box center [349, 103] width 332 height 11
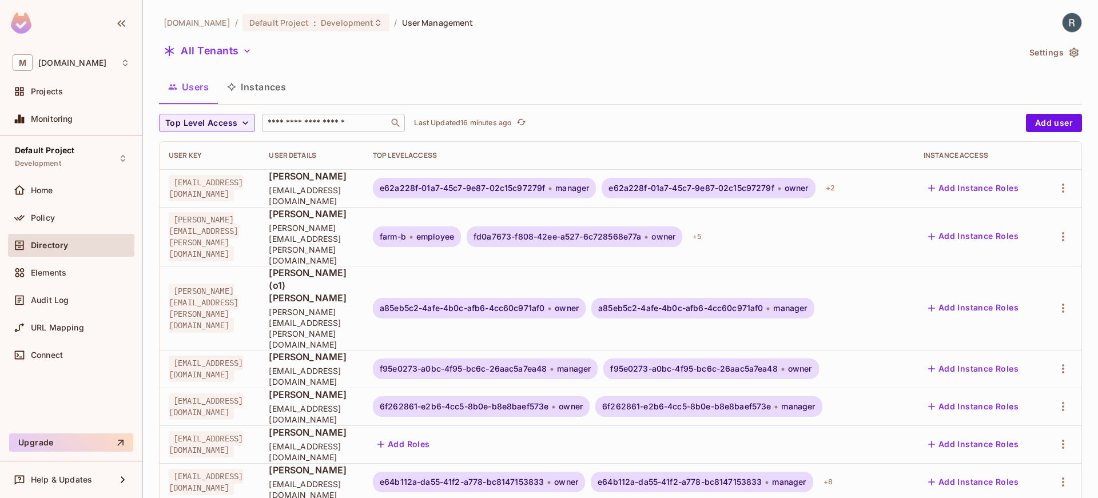
click at [314, 118] on input "text" at bounding box center [325, 122] width 120 height 11
type input "*****"
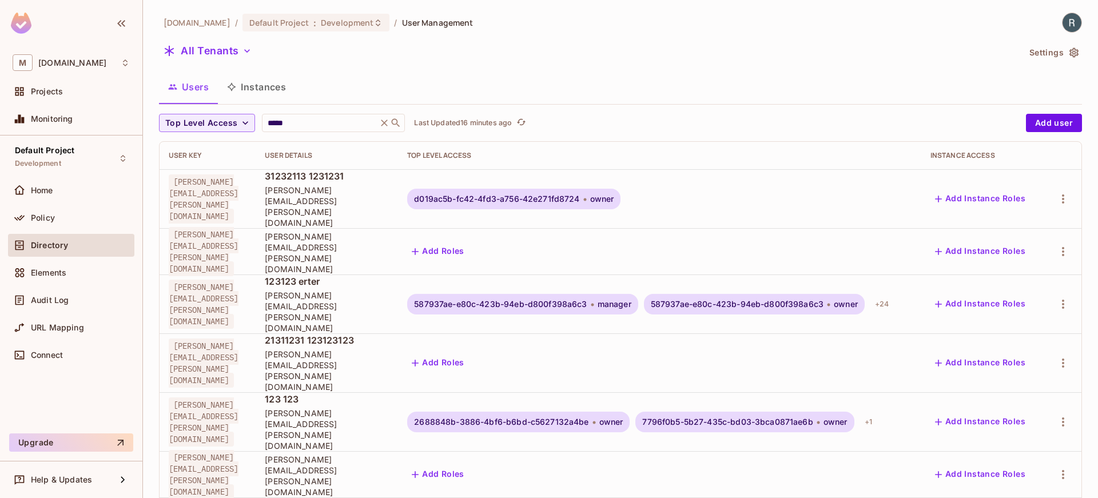
click at [398, 275] on td "123123 erter [EMAIL_ADDRESS][PERSON_NAME][DOMAIN_NAME]" at bounding box center [327, 304] width 142 height 59
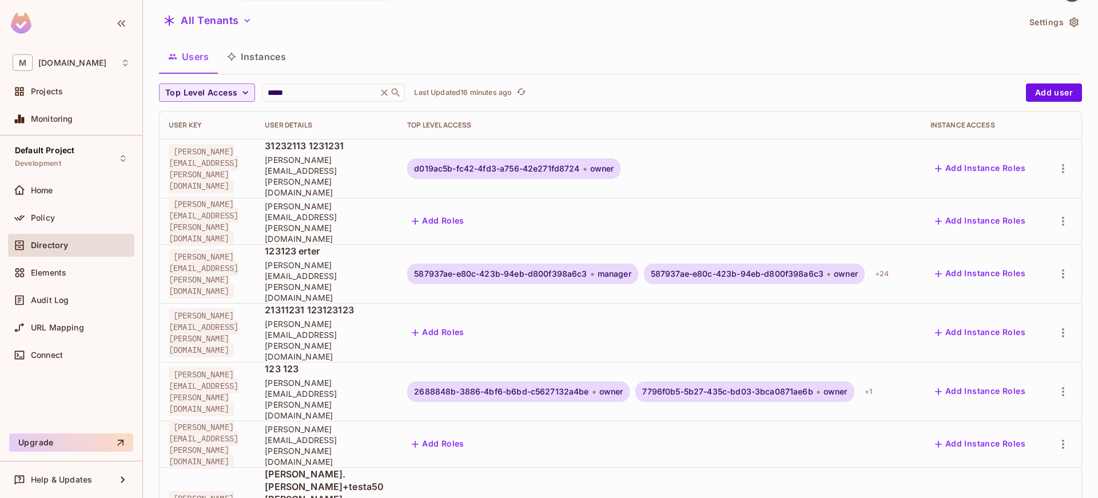
scroll to position [30, 0]
click at [1034, 22] on button "Settings" at bounding box center [1053, 23] width 57 height 18
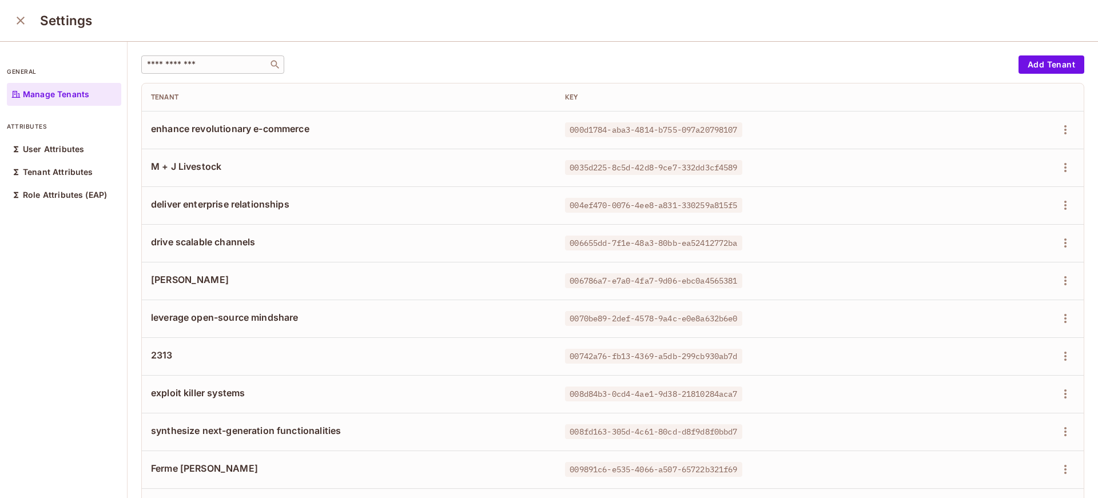
click at [206, 55] on div "​ Add Tenant Tenant Key enhance revolutionary e-commerce 000d1784-aba3-4814-b75…" at bounding box center [613, 271] width 971 height 458
click at [210, 59] on input "text" at bounding box center [205, 64] width 120 height 11
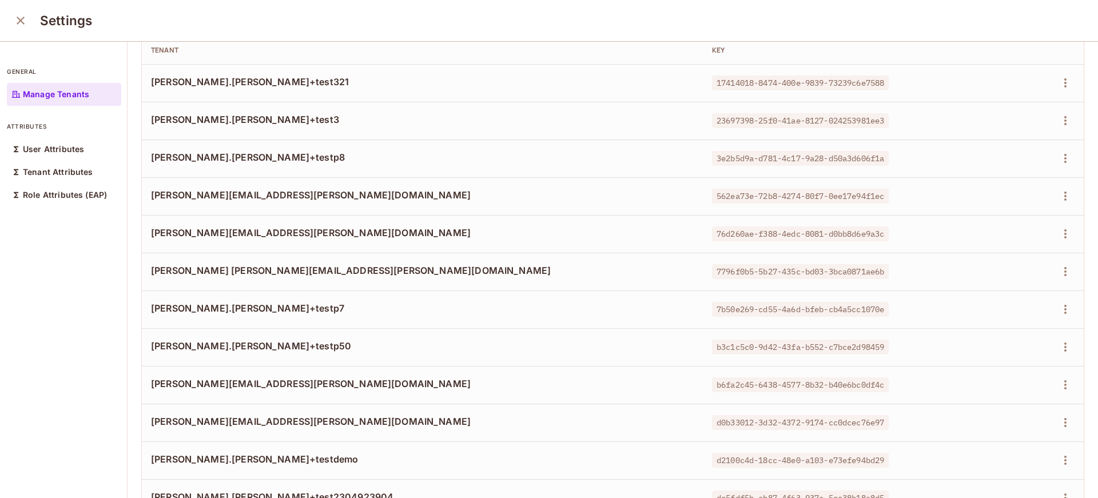
scroll to position [42, 0]
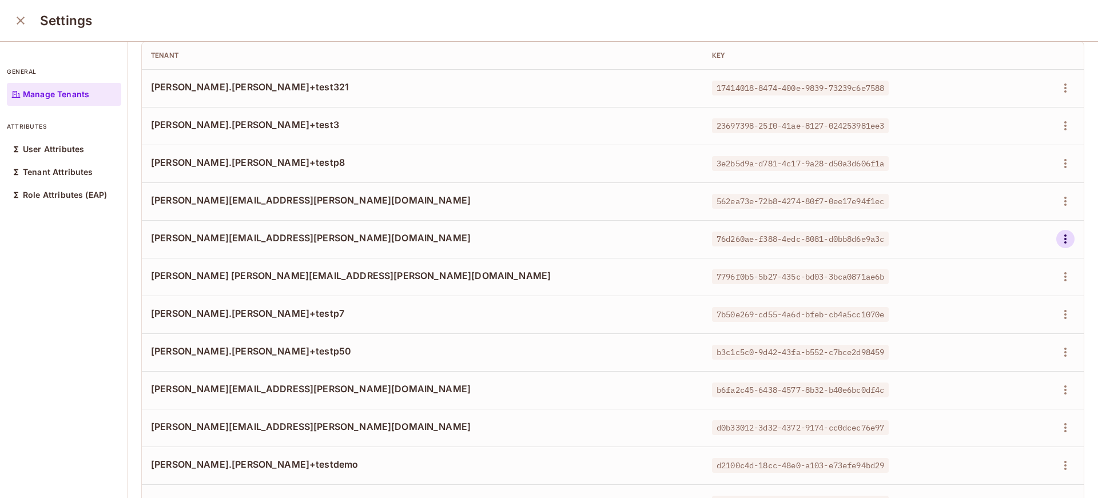
click at [1059, 238] on icon "button" at bounding box center [1066, 239] width 14 height 14
click at [998, 290] on div "Edit Attributes" at bounding box center [1008, 290] width 57 height 11
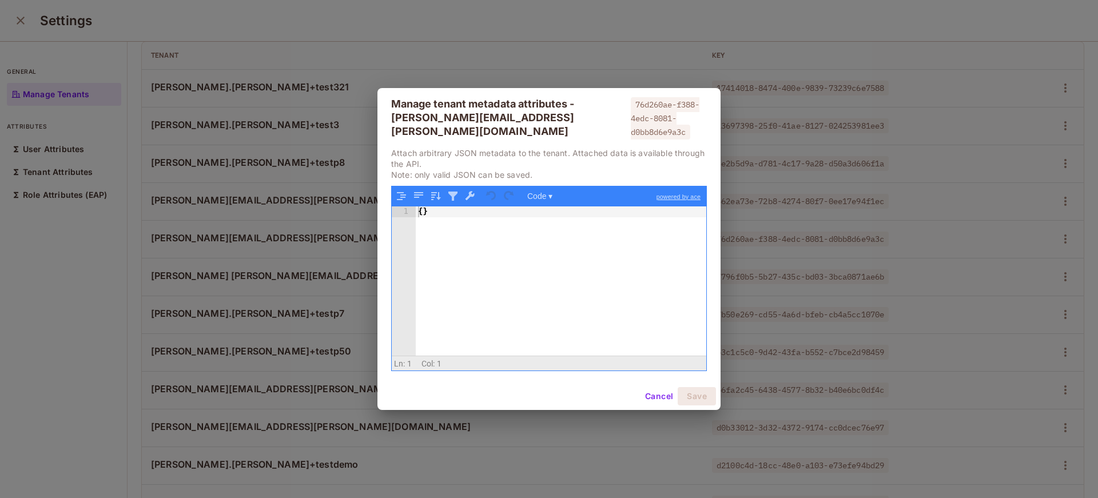
click at [658, 387] on button "Cancel" at bounding box center [659, 396] width 37 height 18
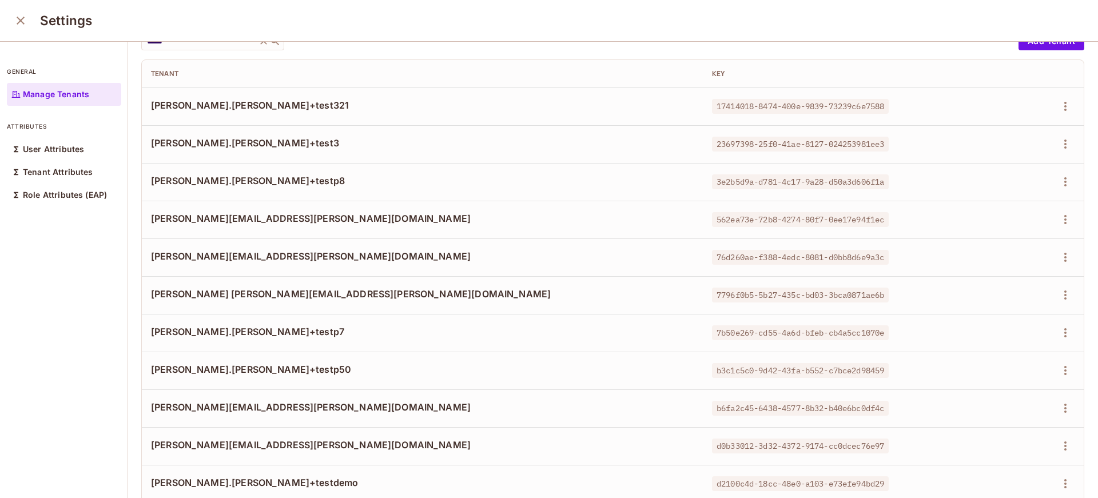
scroll to position [0, 0]
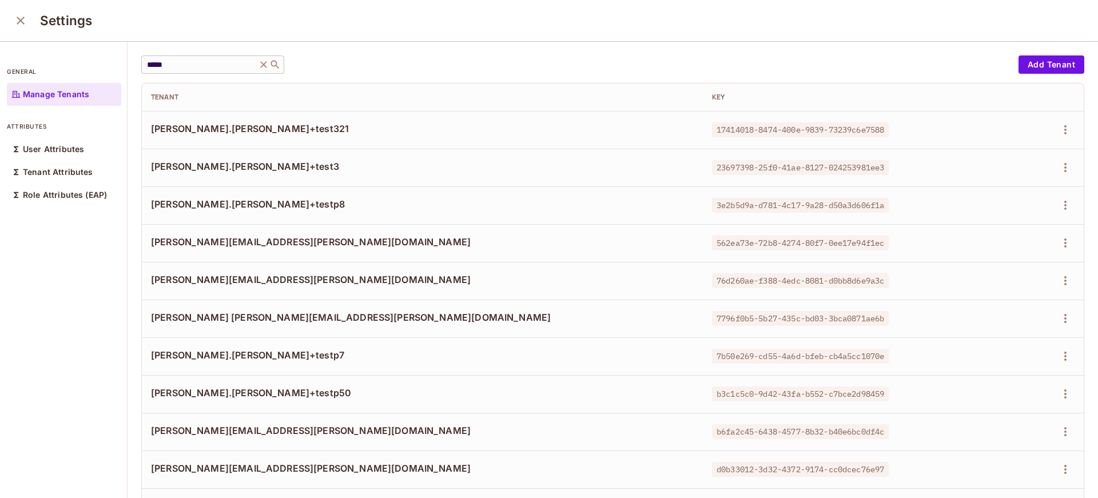
click at [188, 68] on input "*****" at bounding box center [199, 64] width 109 height 11
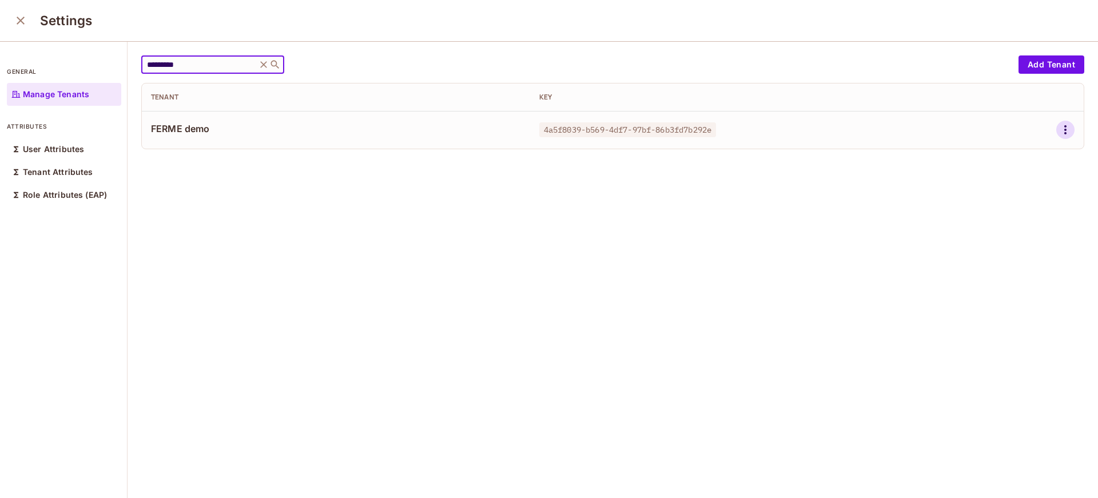
click at [1059, 127] on icon "button" at bounding box center [1066, 130] width 14 height 14
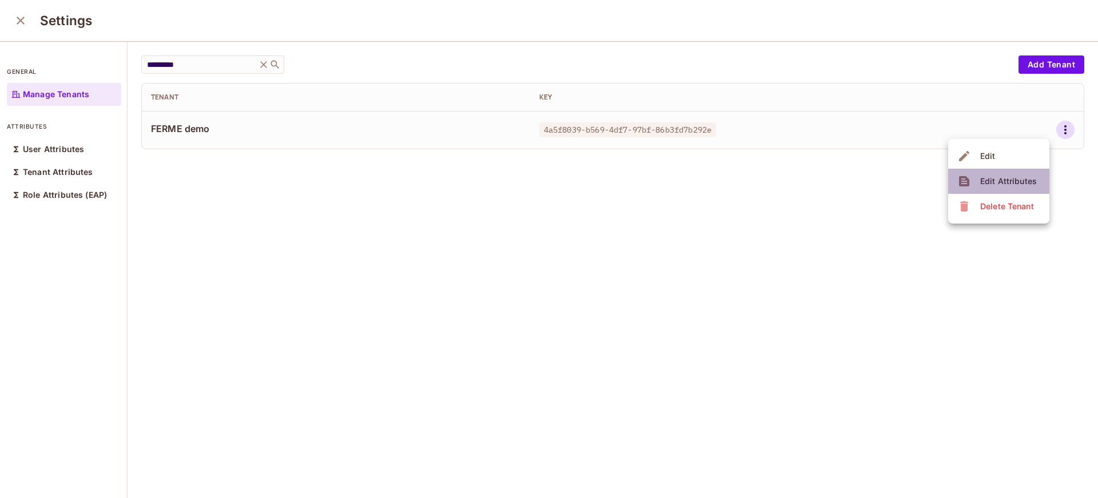
click at [1002, 190] on li "Edit Attributes" at bounding box center [998, 181] width 101 height 25
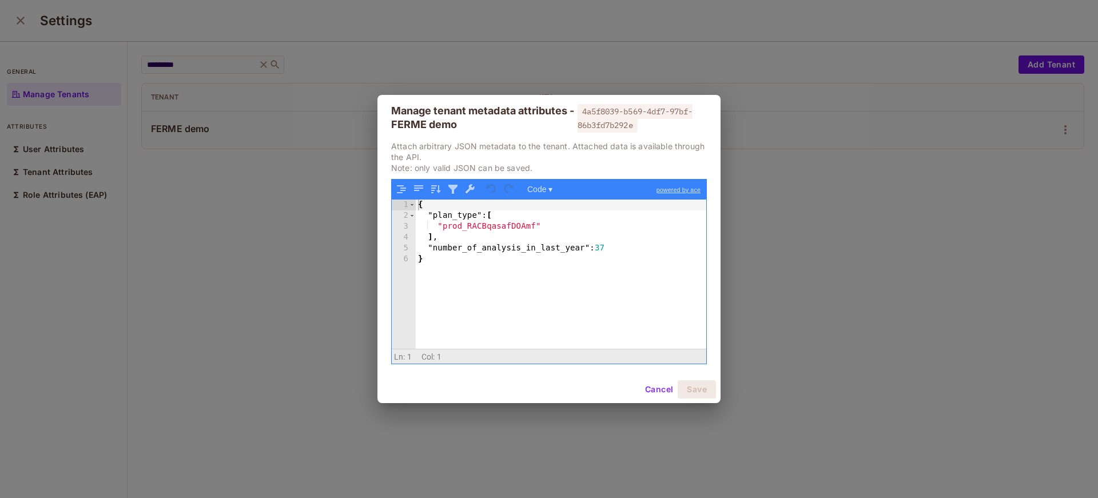
click at [559, 263] on div "{ "plan_type" : [ "prod_RACBqasafDOAmf" ] , "number_of_analysis_in_last_year" :…" at bounding box center [561, 285] width 291 height 171
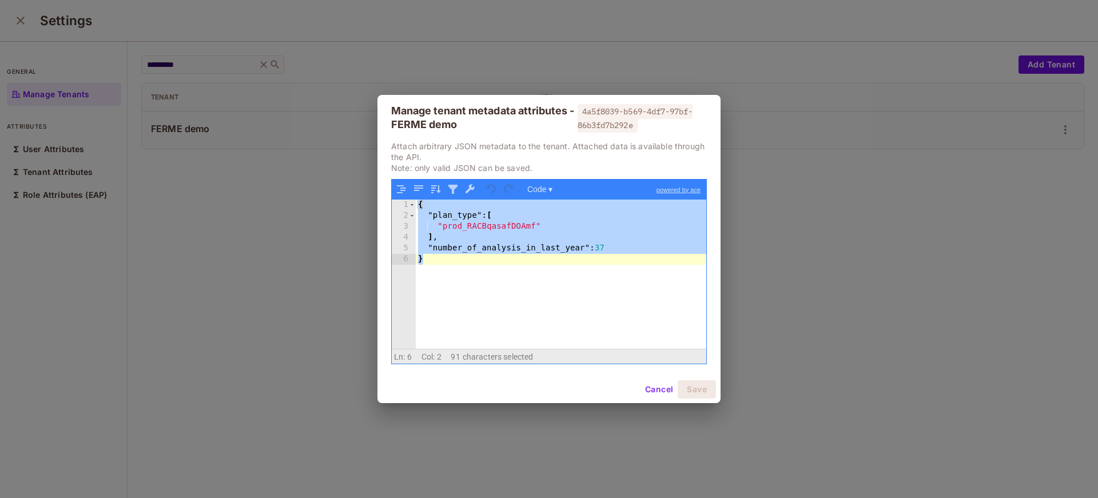
drag, startPoint x: 666, startPoint y: 391, endPoint x: 575, endPoint y: 328, distance: 110.6
click at [666, 390] on button "Cancel" at bounding box center [659, 389] width 37 height 18
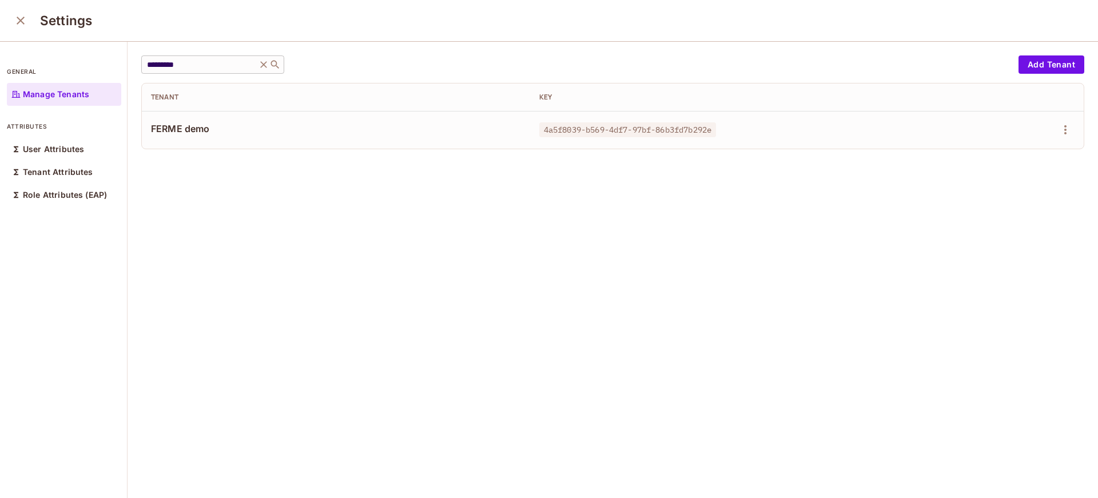
drag, startPoint x: 215, startPoint y: 74, endPoint x: 183, endPoint y: 59, distance: 35.1
click at [214, 72] on div "********* ​ Add Tenant Tenant Key FERME demo 4a5f8039-b569-4df7-97bf-86b3fd7b29…" at bounding box center [612, 102] width 943 height 94
click at [182, 59] on input "*********" at bounding box center [199, 64] width 109 height 11
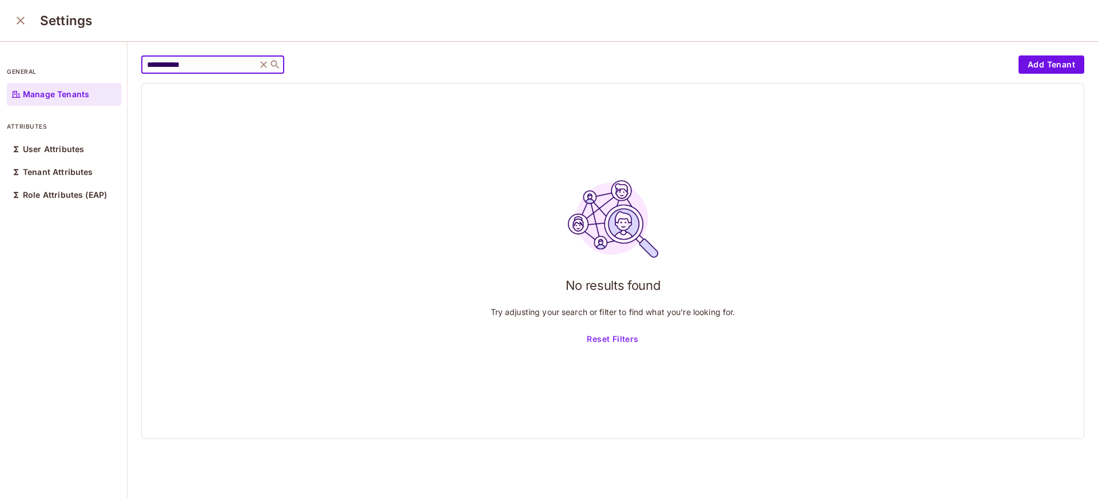
click at [196, 63] on input "**********" at bounding box center [199, 64] width 109 height 11
type input "******"
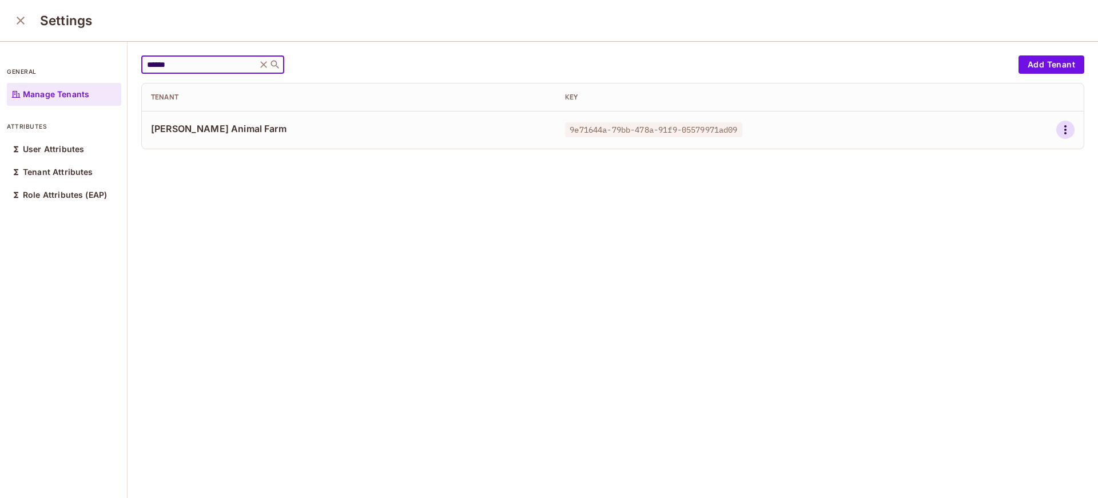
click at [1059, 134] on icon "button" at bounding box center [1066, 130] width 14 height 14
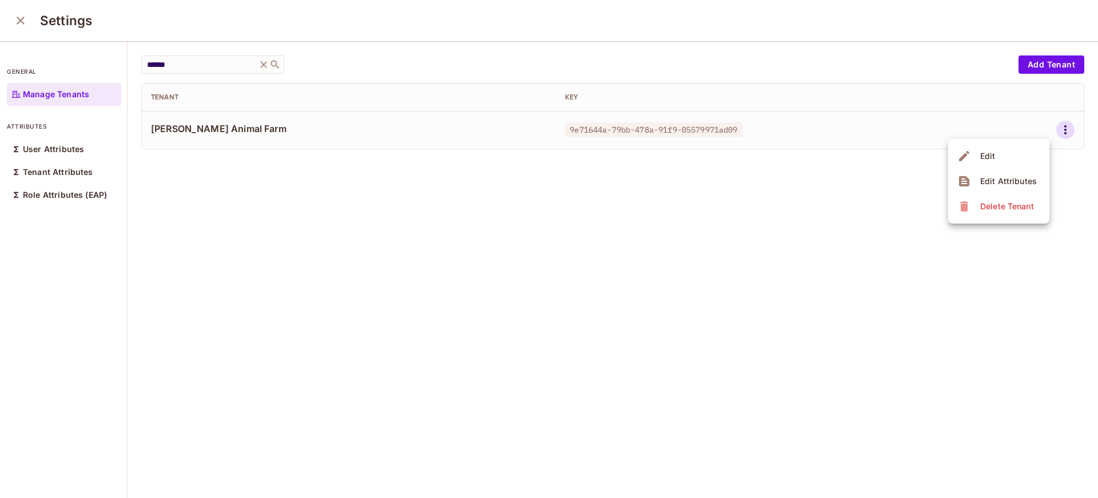
drag, startPoint x: 990, startPoint y: 155, endPoint x: 996, endPoint y: 180, distance: 25.4
click at [996, 180] on ul "Edit Edit Attributes Delete Tenant" at bounding box center [998, 181] width 101 height 85
click at [996, 180] on div "Edit Attributes" at bounding box center [1008, 181] width 57 height 11
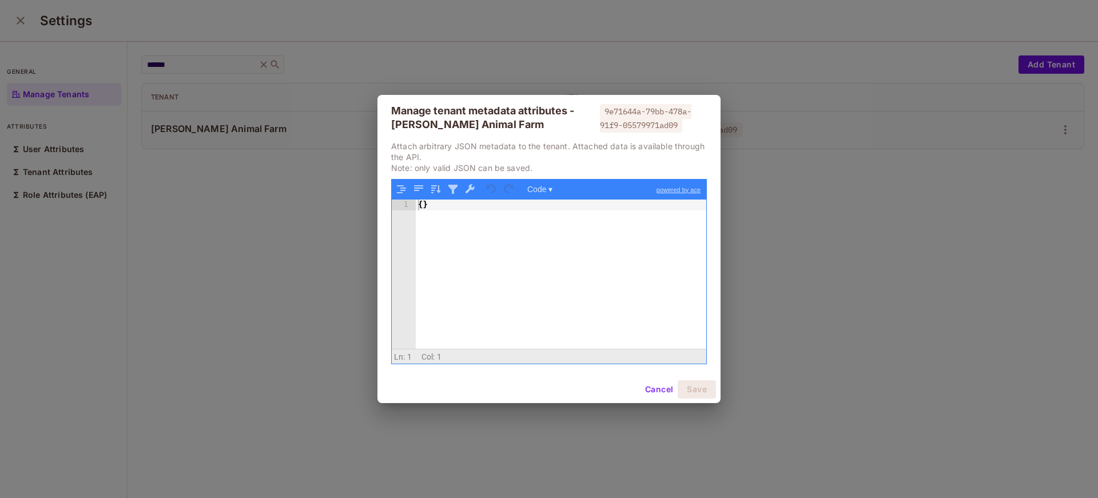
click at [522, 268] on div "{ }" at bounding box center [561, 285] width 291 height 171
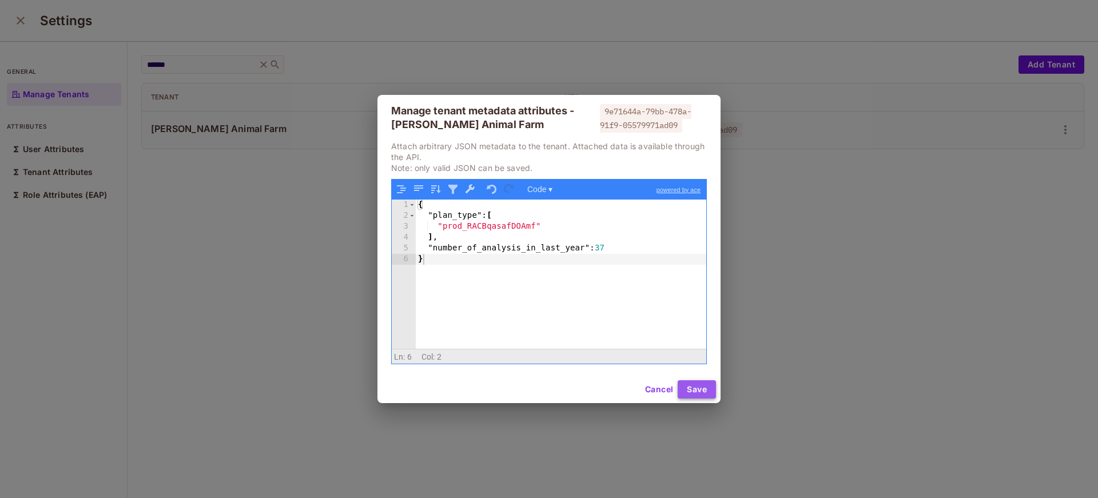
click at [709, 391] on button "Save" at bounding box center [697, 389] width 38 height 18
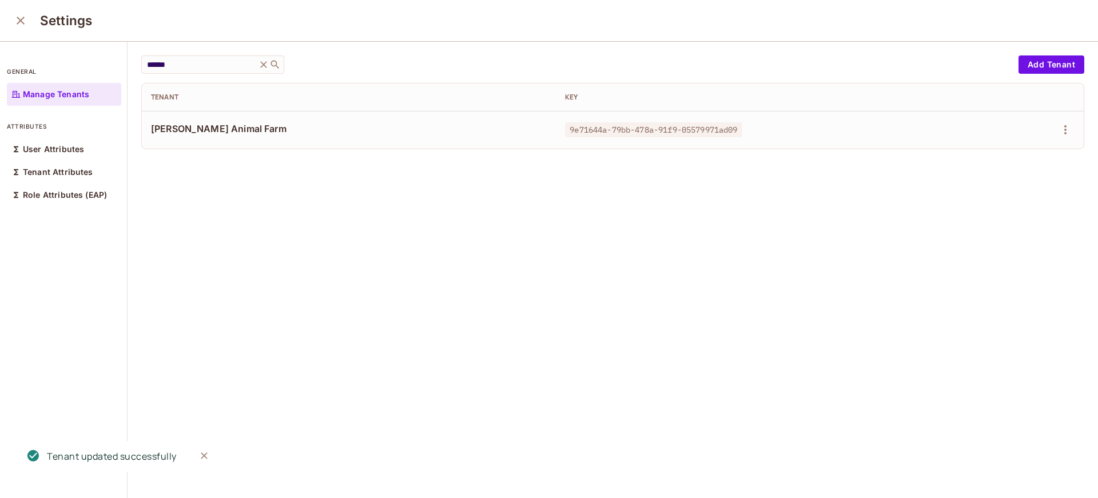
click at [813, 337] on div "****** ​ Add Tenant Tenant Key [PERSON_NAME] Animal Farm 9e71644a-79bb-478a-91f…" at bounding box center [613, 271] width 971 height 458
